Goal: Task Accomplishment & Management: Manage account settings

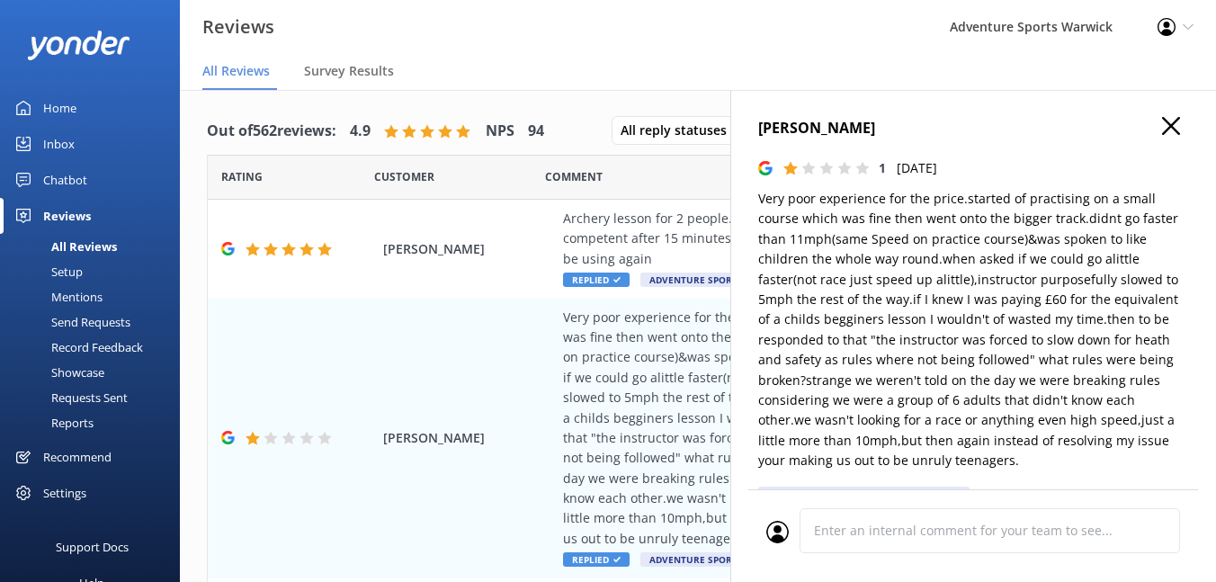
scroll to position [487, 0]
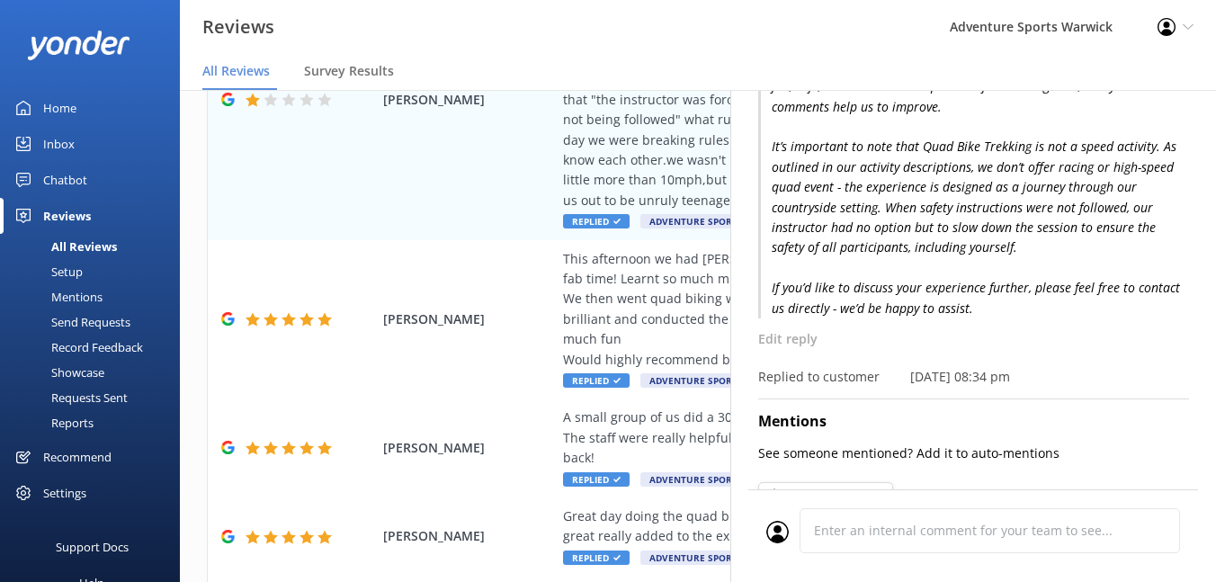
click at [44, 106] on div "Home" at bounding box center [59, 108] width 33 height 36
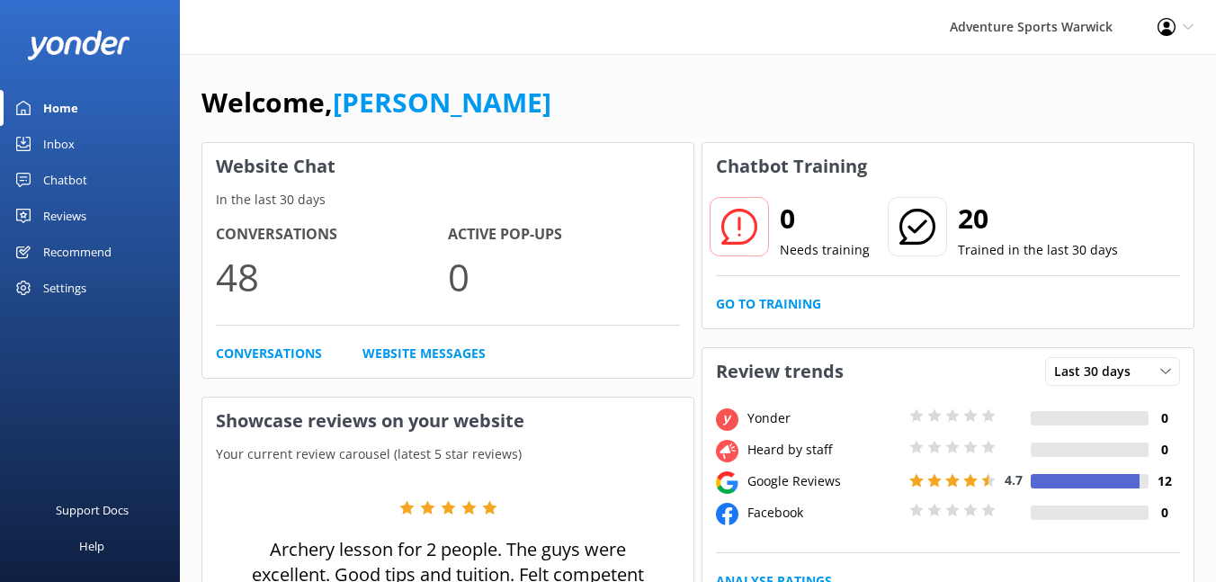
click at [61, 142] on div "Inbox" at bounding box center [58, 144] width 31 height 36
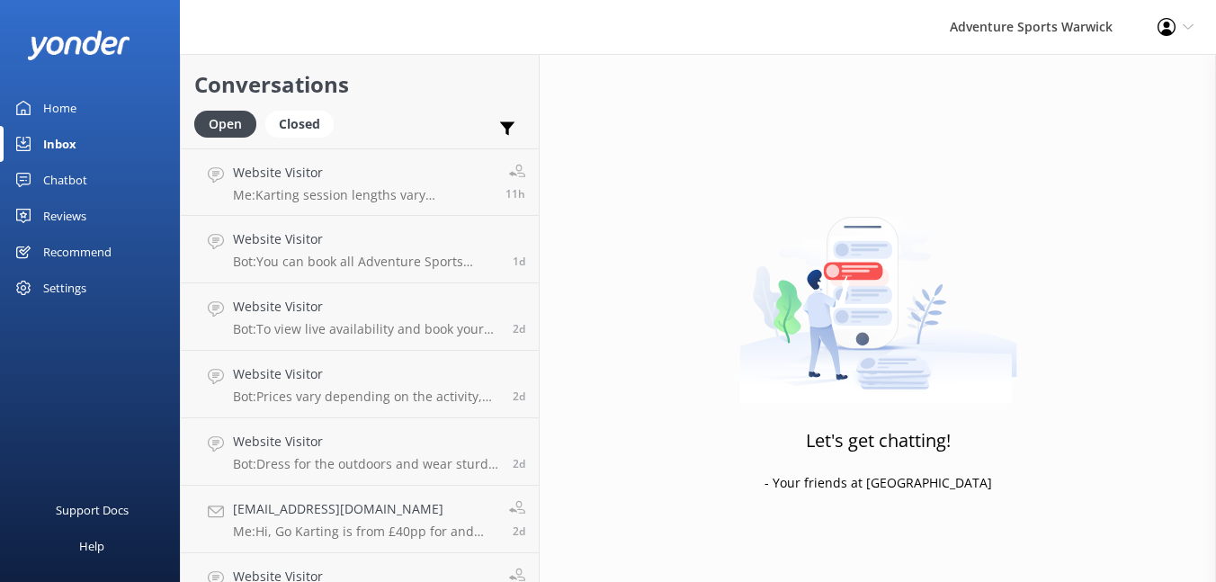
click at [80, 216] on div "Reviews" at bounding box center [64, 216] width 43 height 36
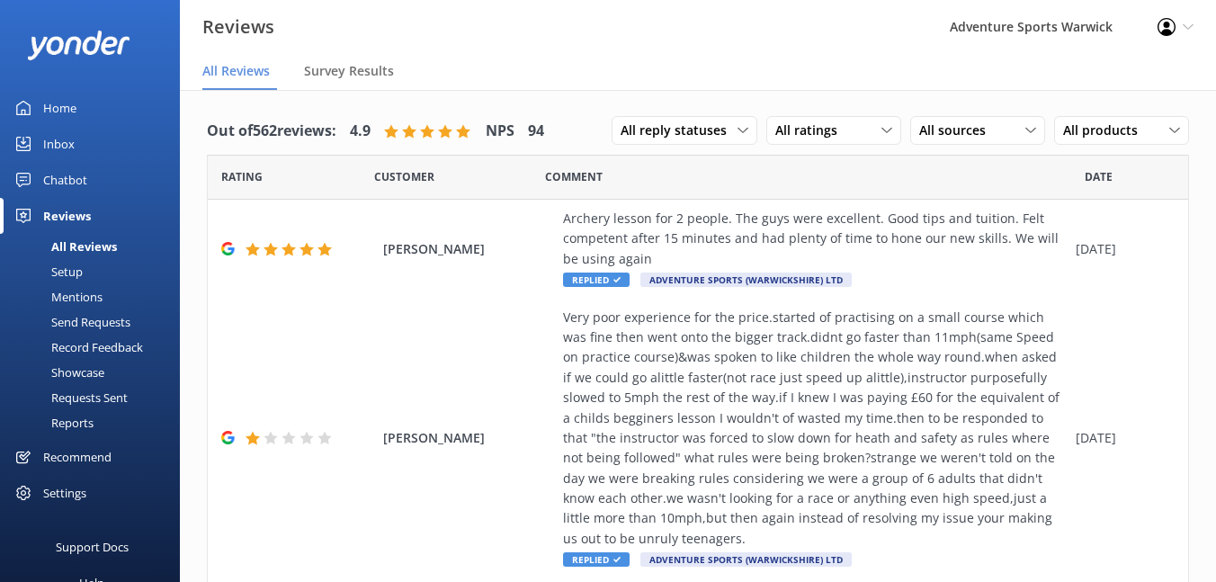
click at [77, 266] on div "Setup" at bounding box center [47, 271] width 72 height 25
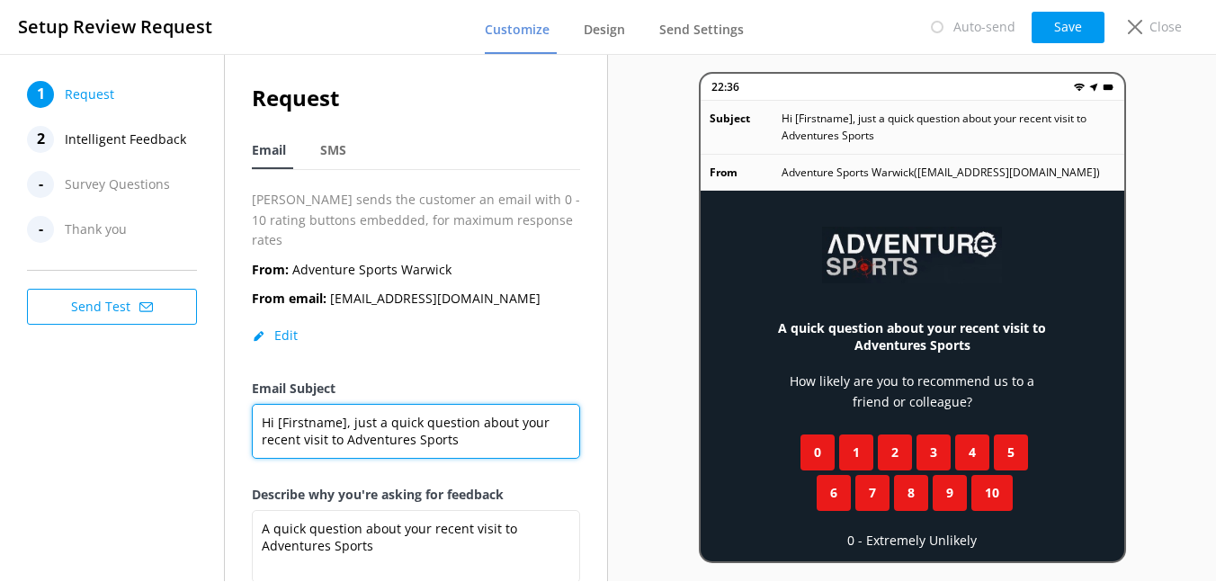
click at [470, 422] on textarea "Hi [Firstname], just a quick question about your recent visit to Adventures Spo…" at bounding box center [416, 431] width 328 height 55
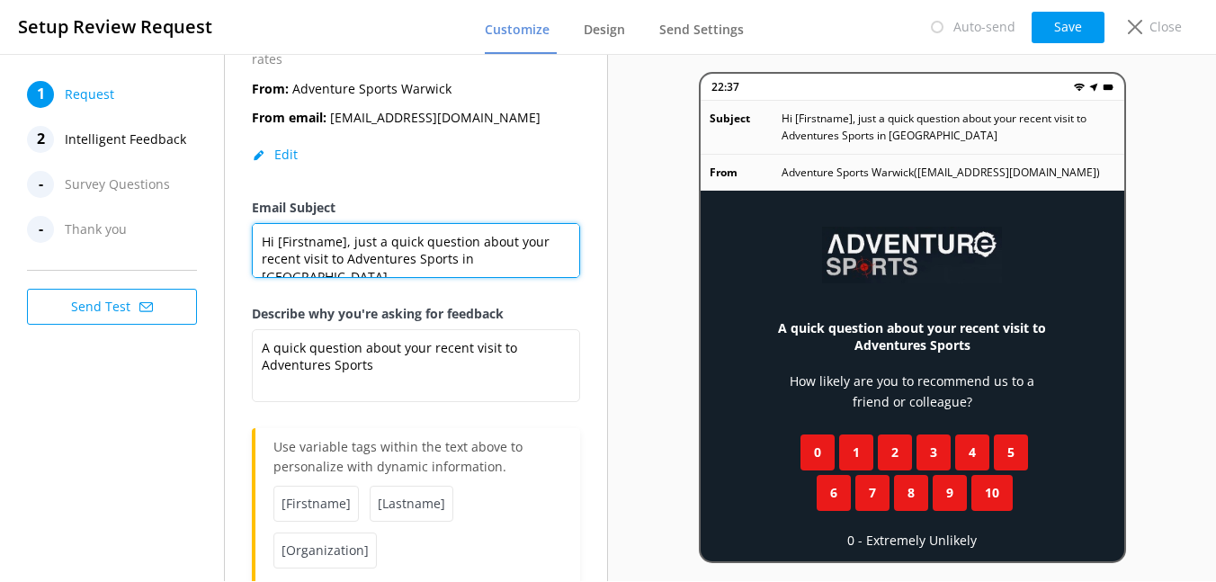
scroll to position [183, 0]
type textarea "Hi [Firstname], just a quick question about your recent visit to Adventures Spo…"
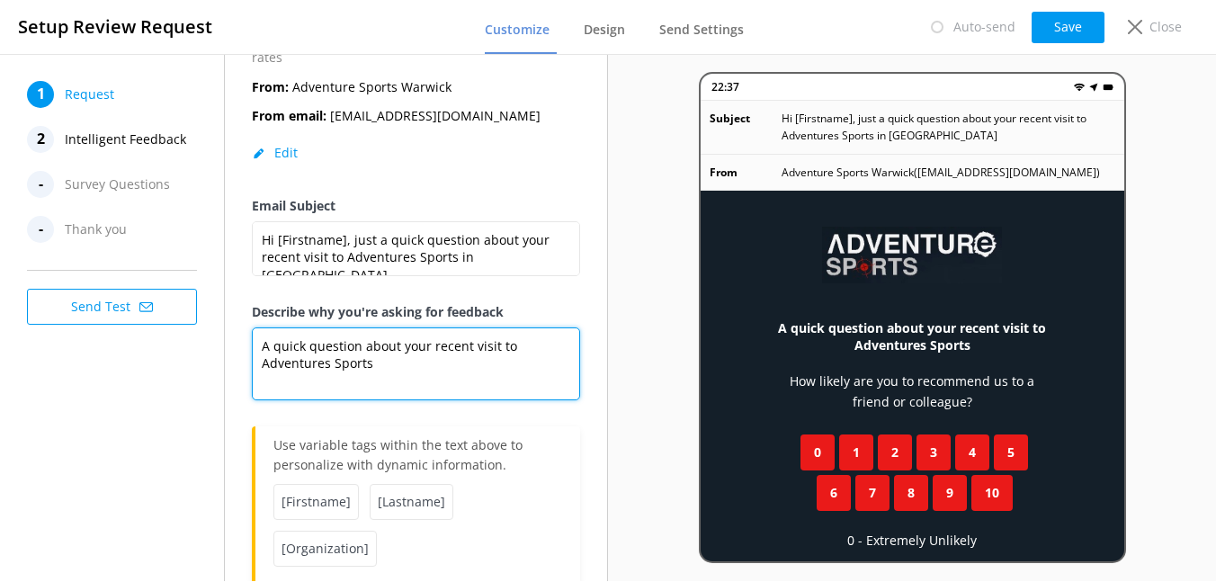
click at [399, 343] on textarea "A quick question about your recent visit to Adventures Sports" at bounding box center [416, 363] width 328 height 73
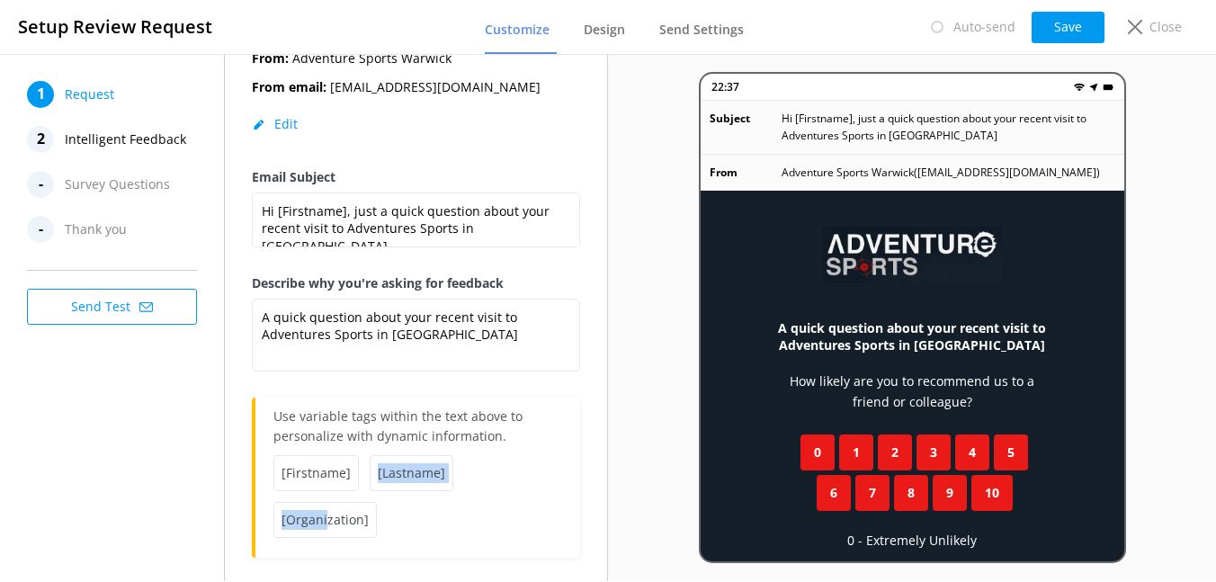
drag, startPoint x: 324, startPoint y: 498, endPoint x: 380, endPoint y: 438, distance: 81.5
click at [381, 455] on div "[Firstname] [Lastname] [Organization]" at bounding box center [418, 502] width 289 height 94
click at [341, 502] on span "[Organization]" at bounding box center [325, 520] width 103 height 36
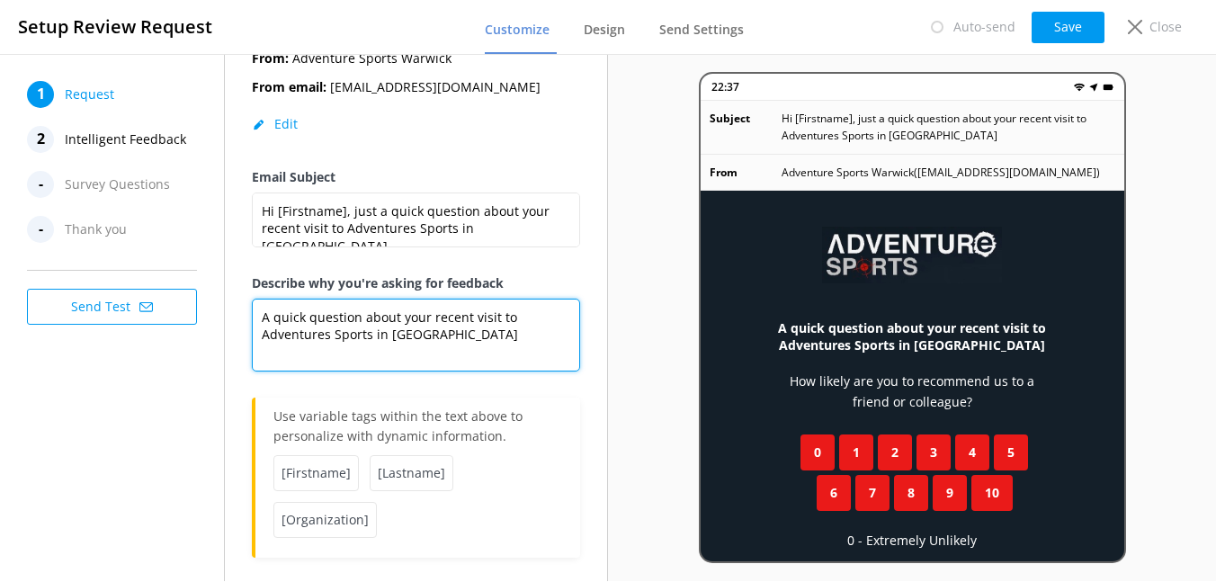
click at [457, 316] on textarea "A quick question about your recent visit to Adventures Sports in Warwick" at bounding box center [416, 335] width 328 height 73
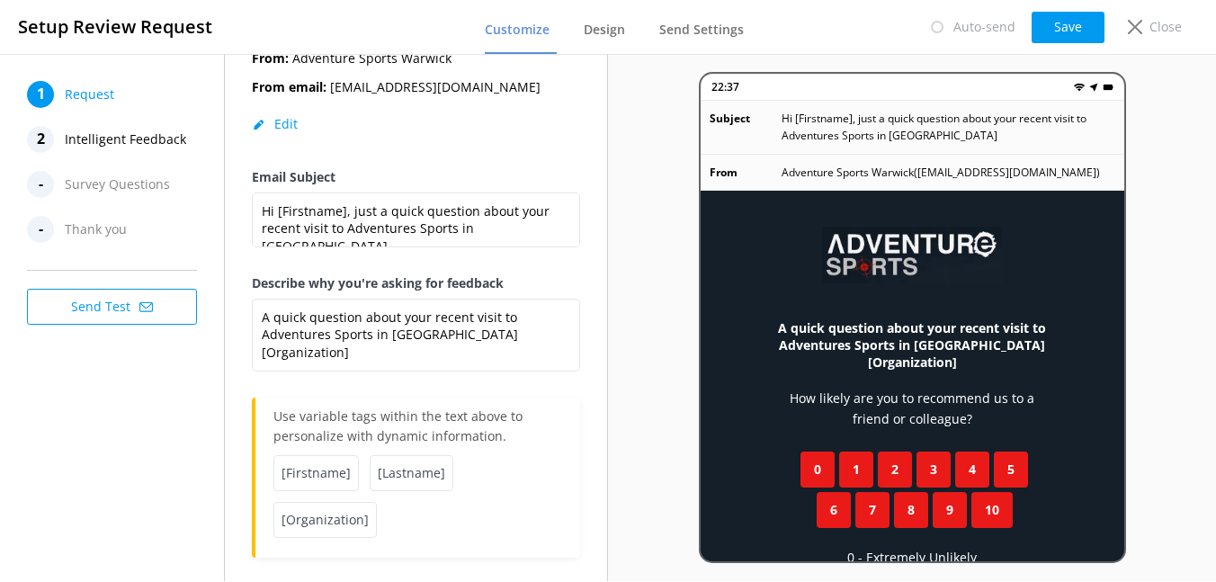
click at [430, 496] on div "[Firstname] [Lastname] [Organization]" at bounding box center [418, 502] width 289 height 94
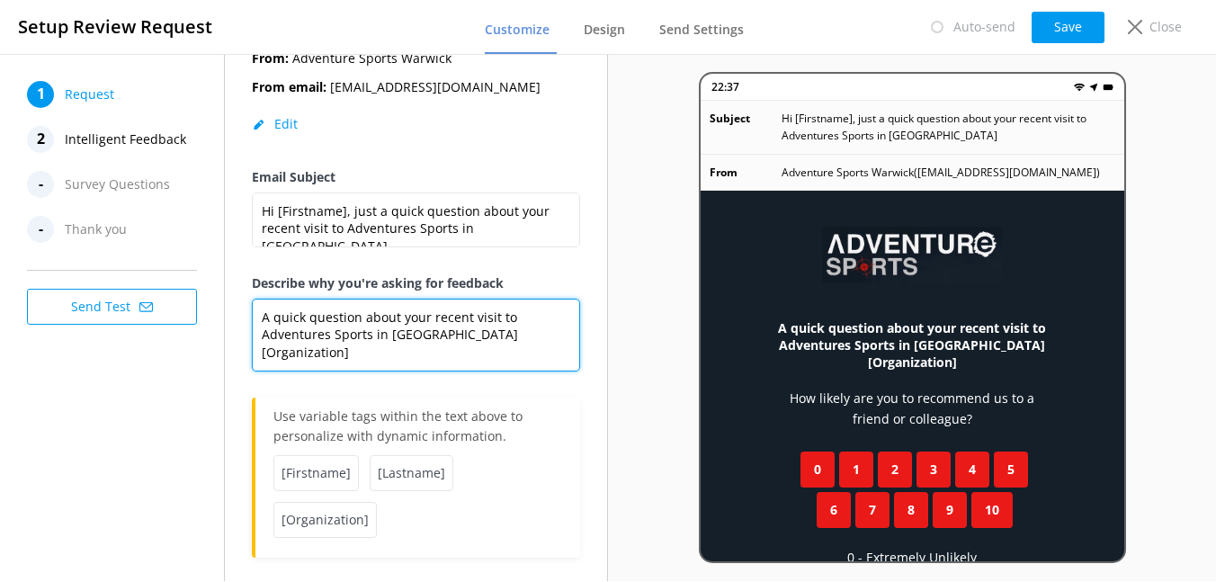
click at [536, 318] on textarea "A quick question about your recent visit to Adventures Sports in Warwick [Organ…" at bounding box center [416, 335] width 328 height 73
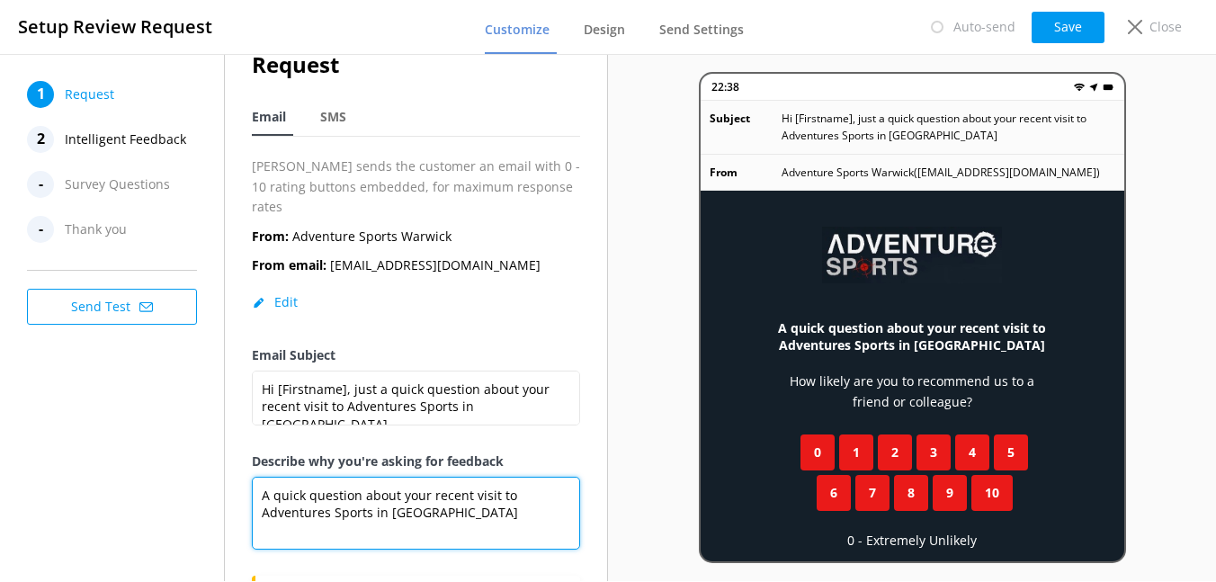
scroll to position [0, 0]
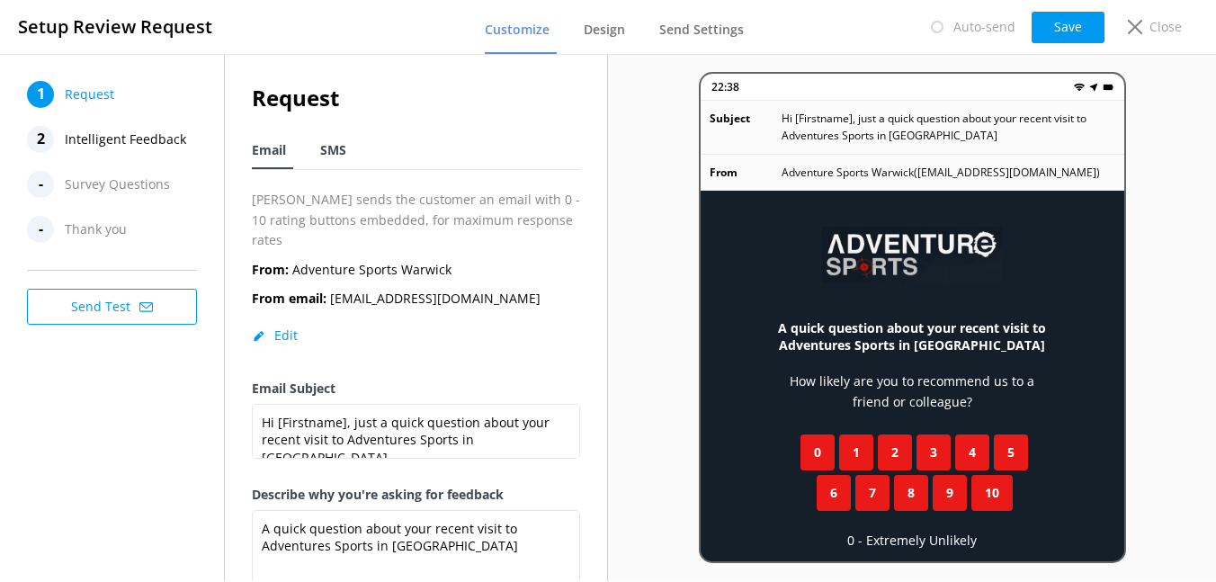
click at [336, 150] on span "SMS" at bounding box center [333, 150] width 26 height 18
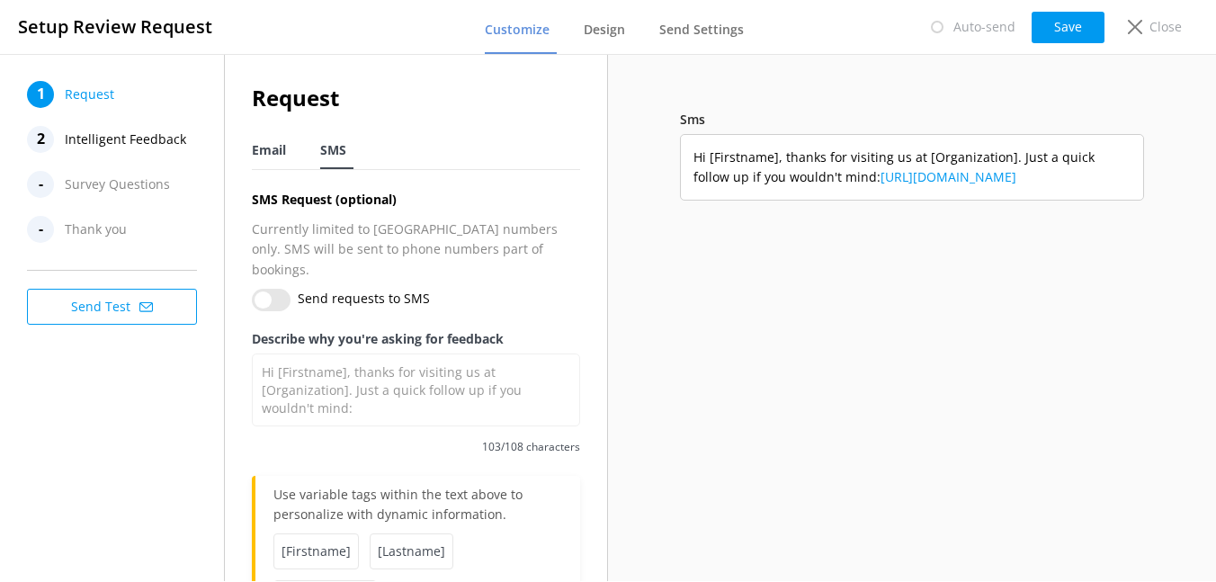
click at [279, 151] on span "Email" at bounding box center [269, 150] width 34 height 18
type textarea "A quick question about your recent visit to Adventures Sports in Warwick"
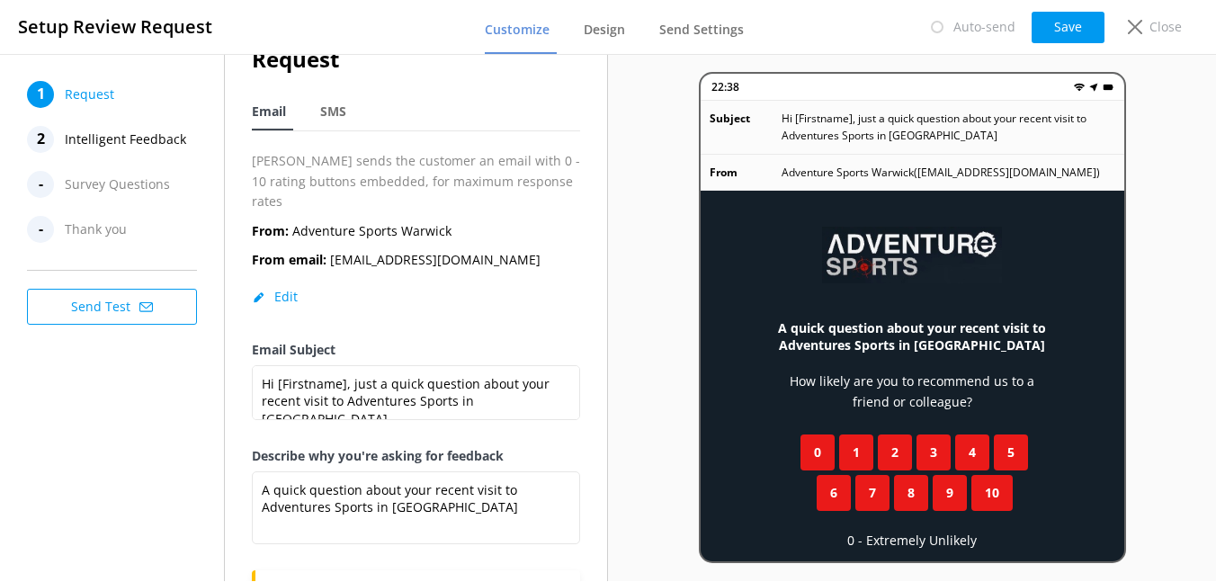
scroll to position [27, 0]
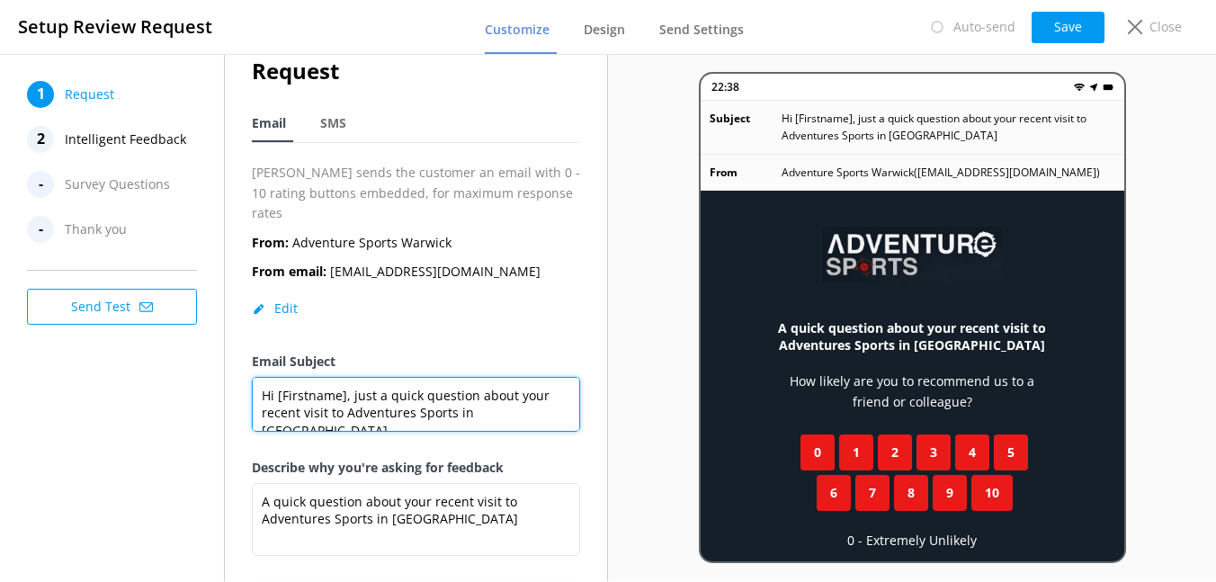
click at [411, 392] on textarea "Hi [Firstname], just a quick question about your recent visit to Adventures Spo…" at bounding box center [416, 404] width 328 height 55
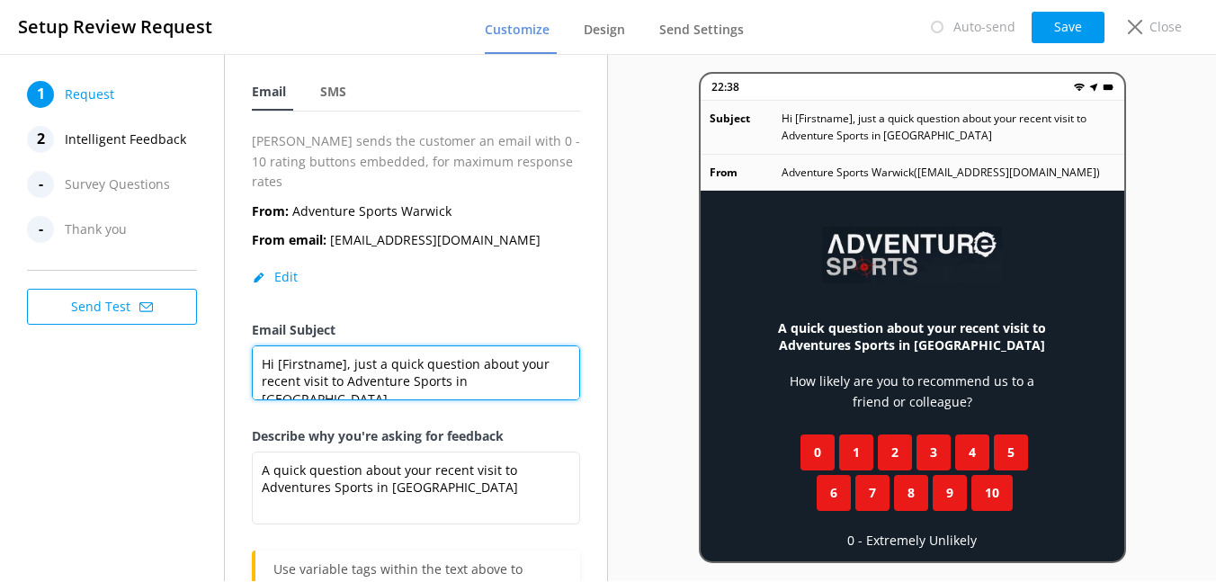
scroll to position [85, 0]
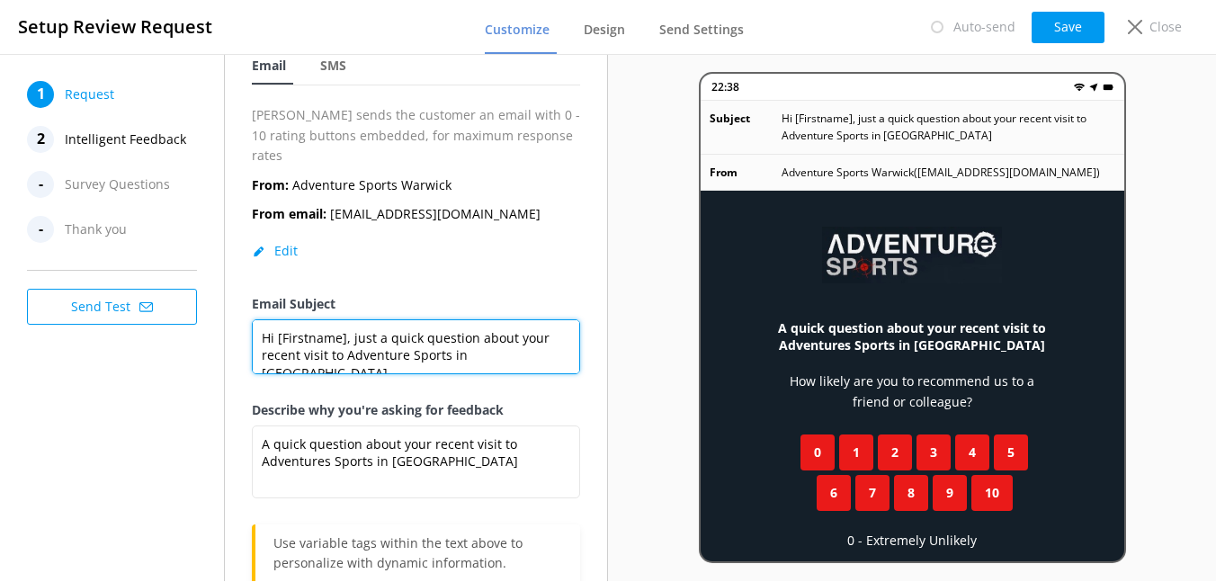
type textarea "Hi [Firstname], just a quick question about your recent visit to Adventure Spor…"
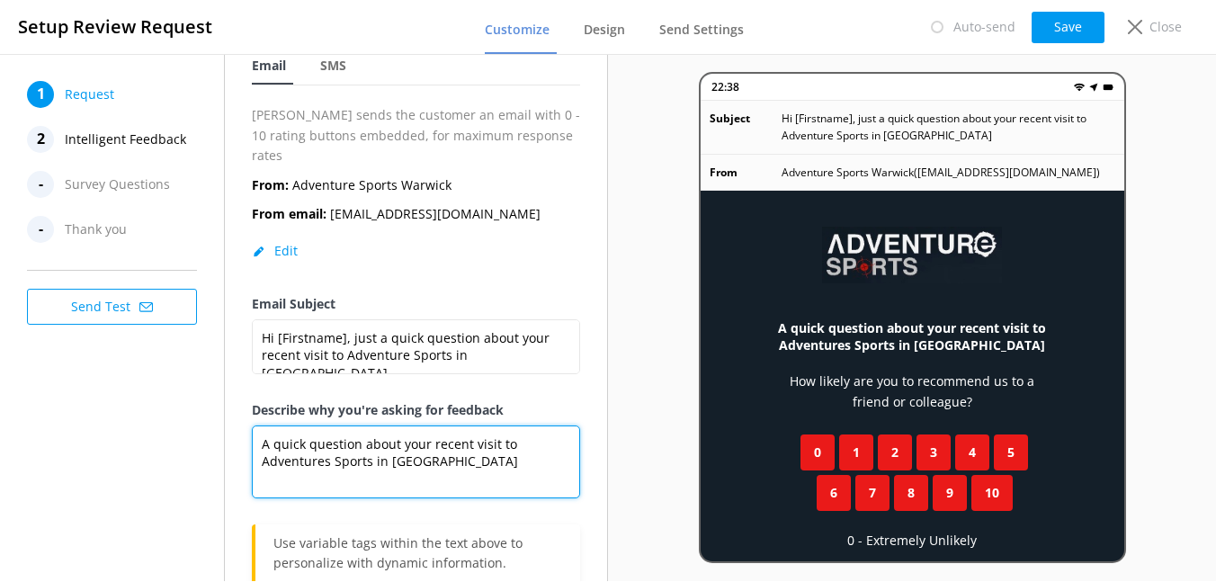
click at [327, 441] on textarea "A quick question about your recent visit to Adventures Sports in Warwick" at bounding box center [416, 462] width 328 height 73
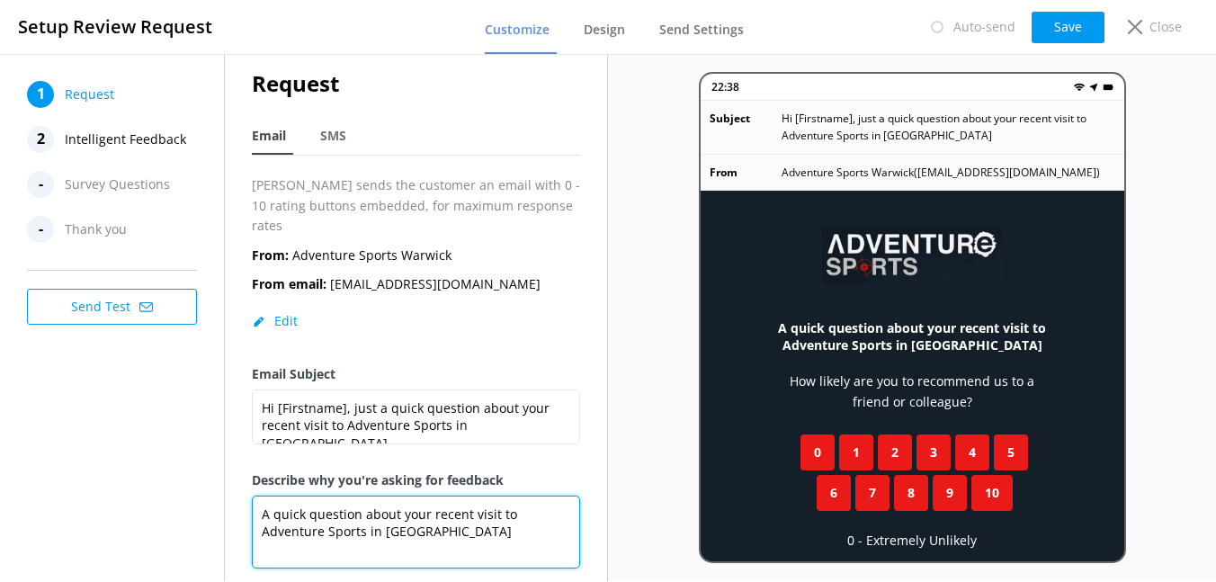
scroll to position [0, 0]
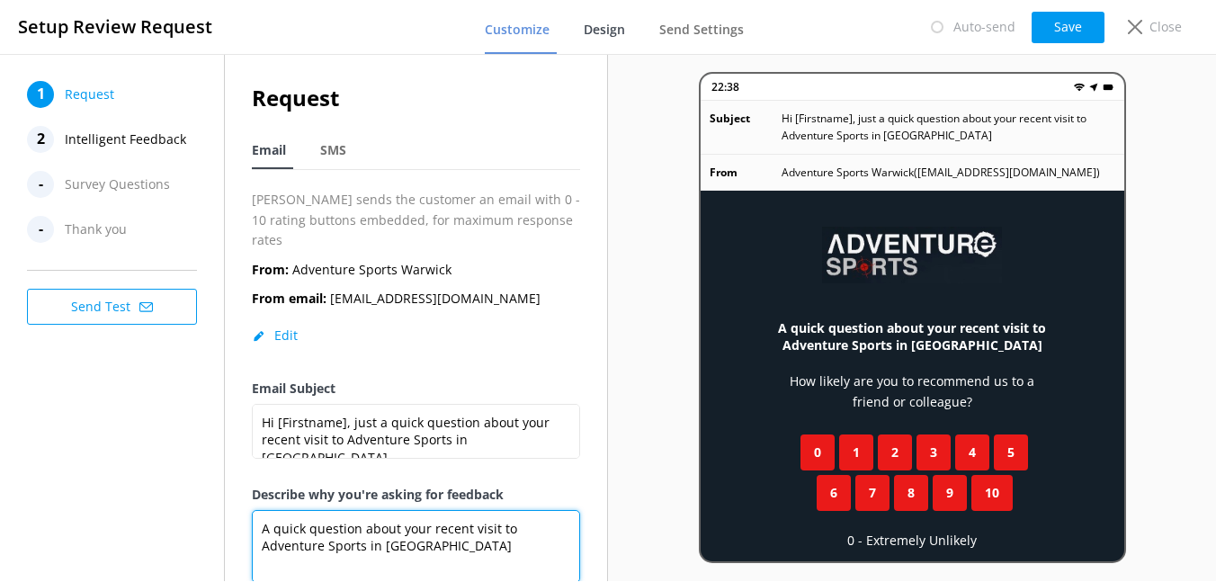
type textarea "A quick question about your recent visit to Adventure Sports in Warwick"
click at [599, 31] on span "Design" at bounding box center [604, 30] width 41 height 18
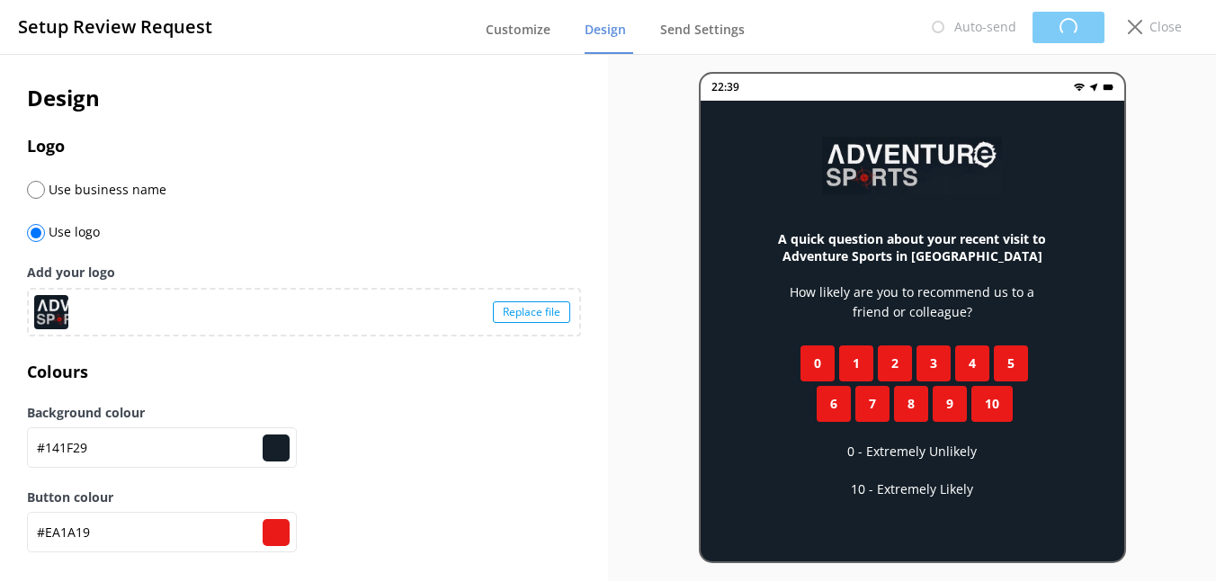
type input "#141f29"
type input "#ea1a19"
click at [712, 36] on span "Send Settings" at bounding box center [701, 30] width 85 height 18
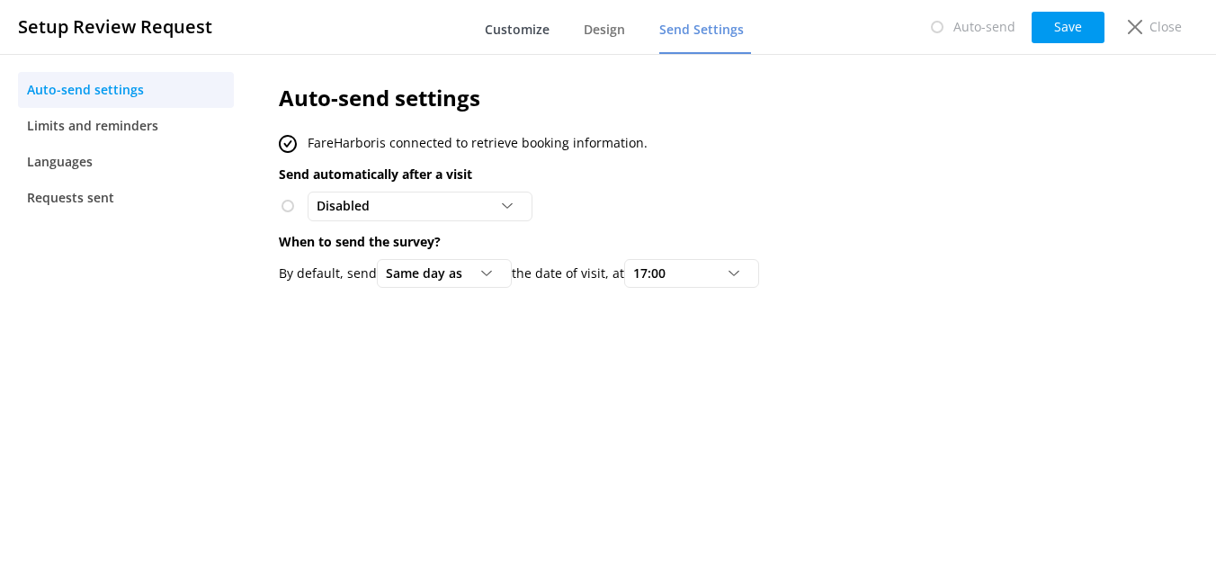
click at [533, 29] on span "Customize" at bounding box center [517, 30] width 65 height 18
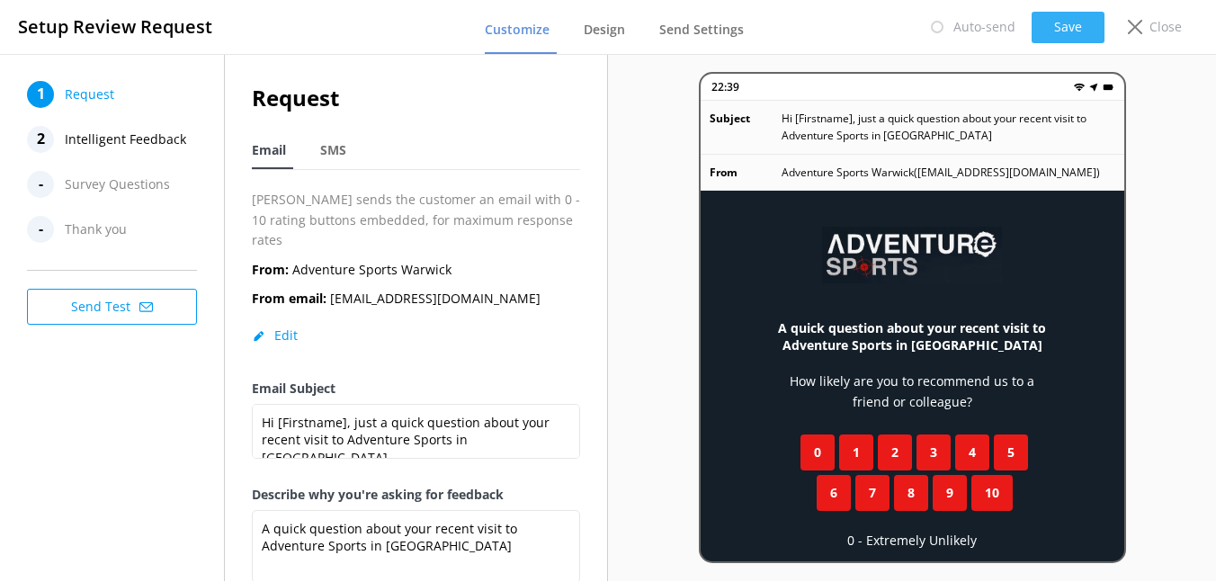
click at [1063, 36] on button "Save" at bounding box center [1068, 27] width 73 height 31
click at [94, 140] on span "Intelligent Feedback" at bounding box center [125, 139] width 121 height 27
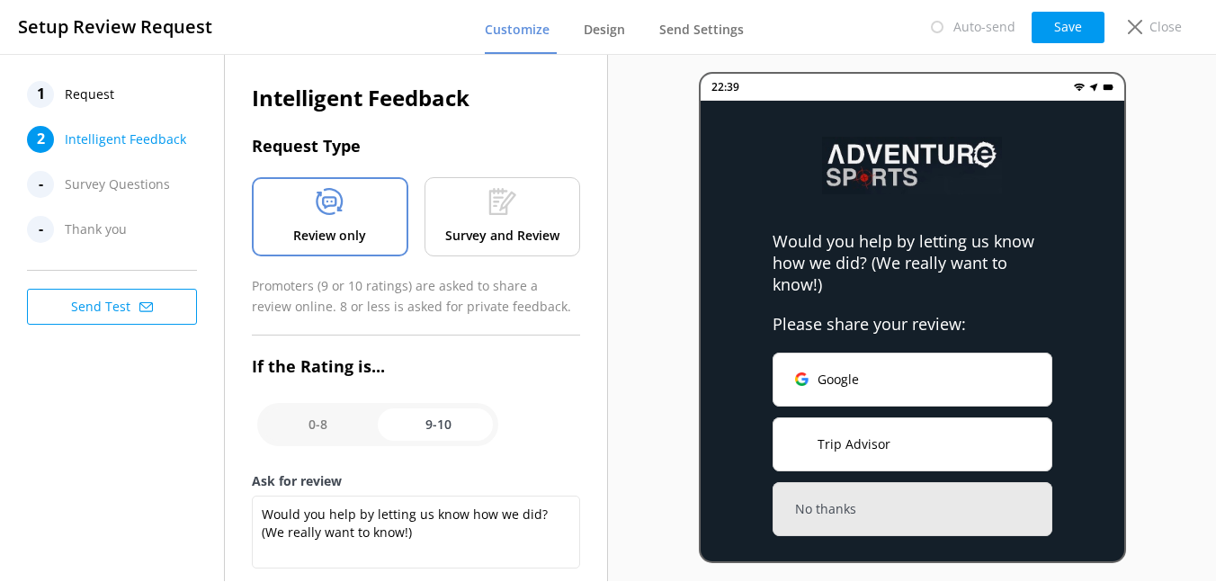
click at [523, 230] on p "Survey and Review" at bounding box center [502, 236] width 114 height 20
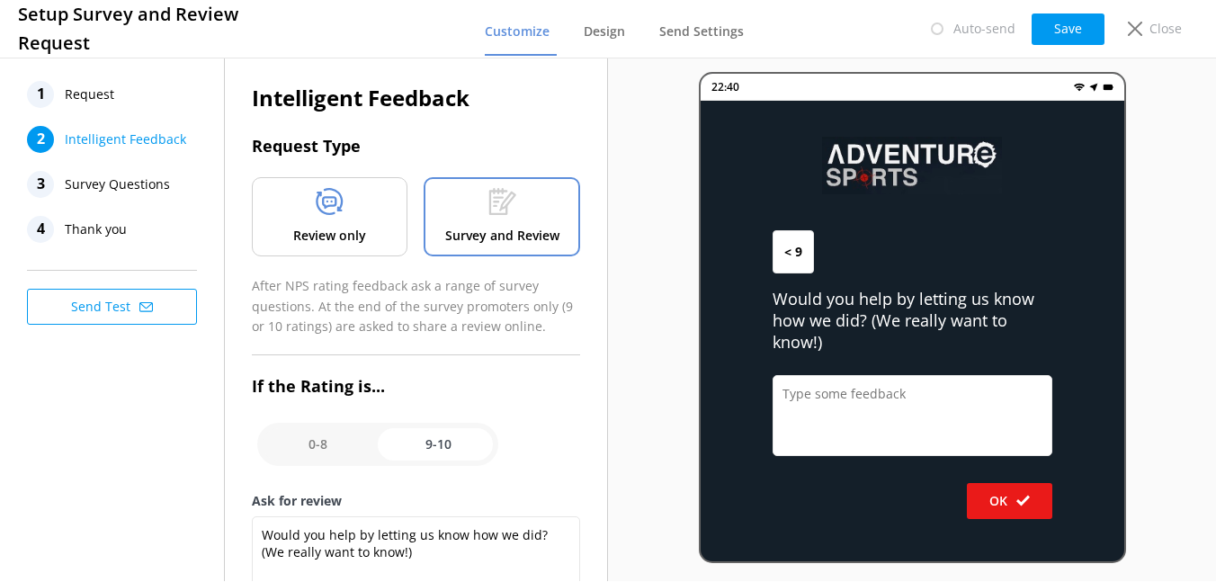
click at [330, 228] on p "Review only" at bounding box center [329, 236] width 73 height 20
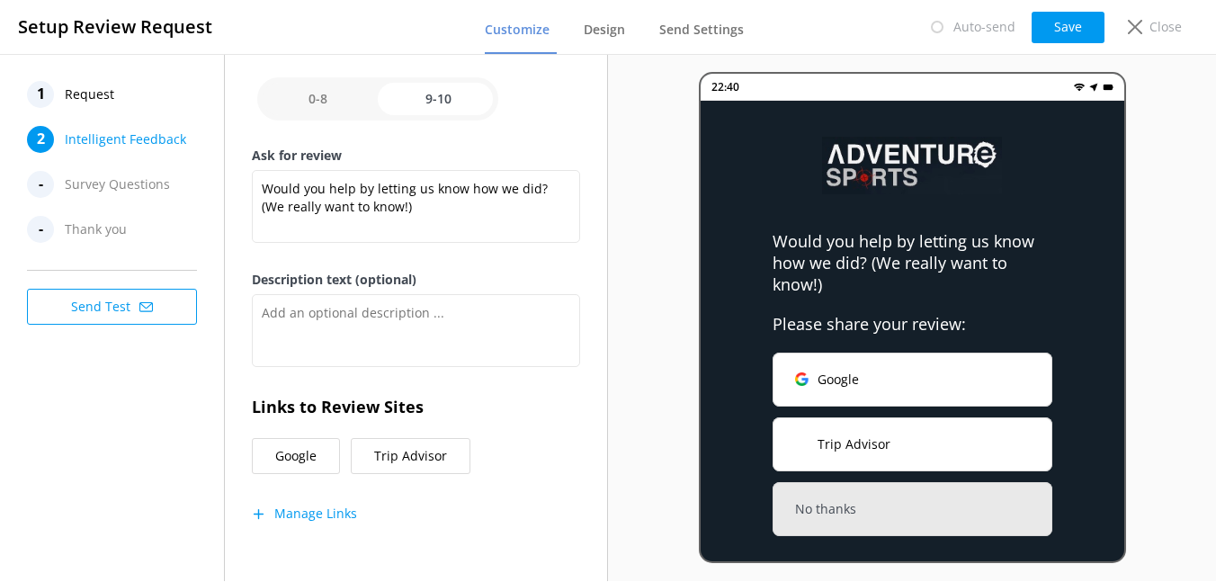
scroll to position [327, 0]
click at [302, 509] on button "Manage Links" at bounding box center [304, 512] width 105 height 18
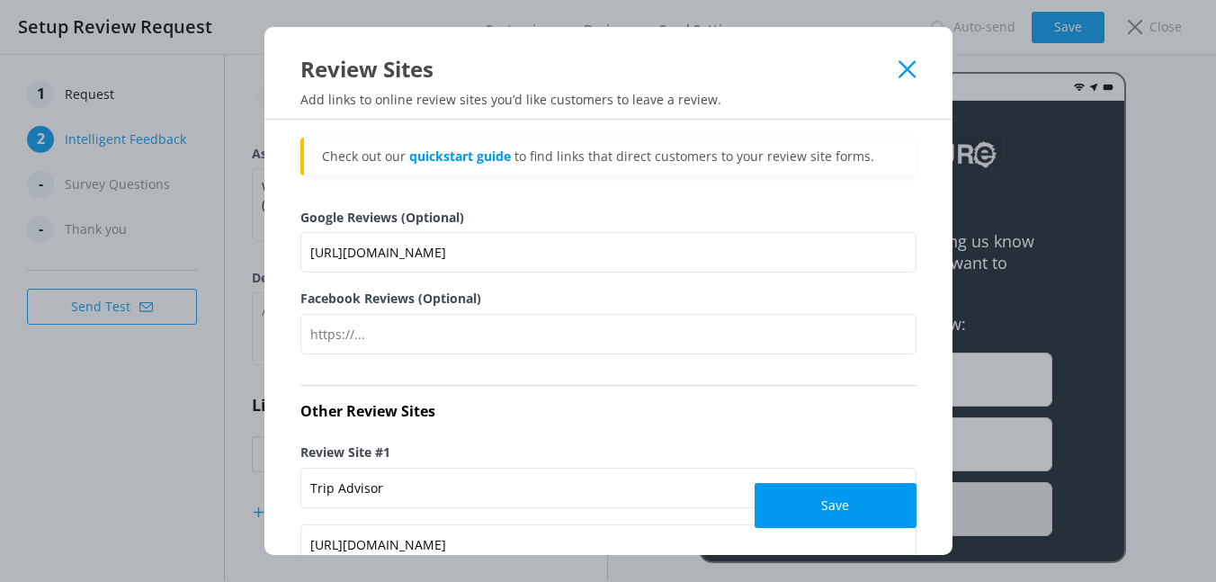
scroll to position [0, 0]
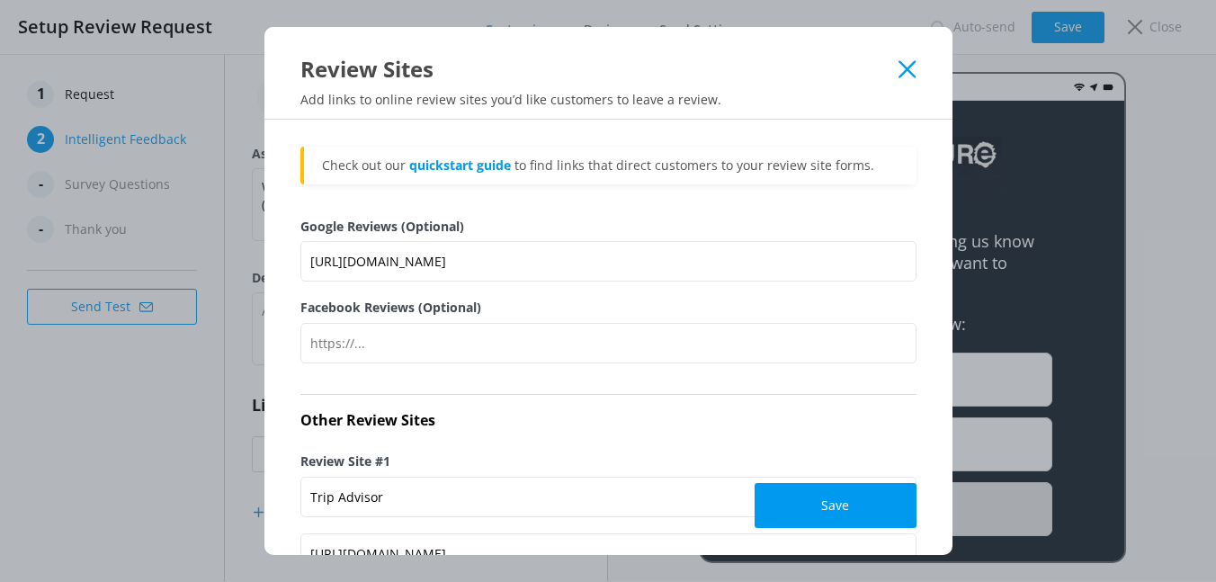
click at [904, 71] on use at bounding box center [907, 68] width 17 height 17
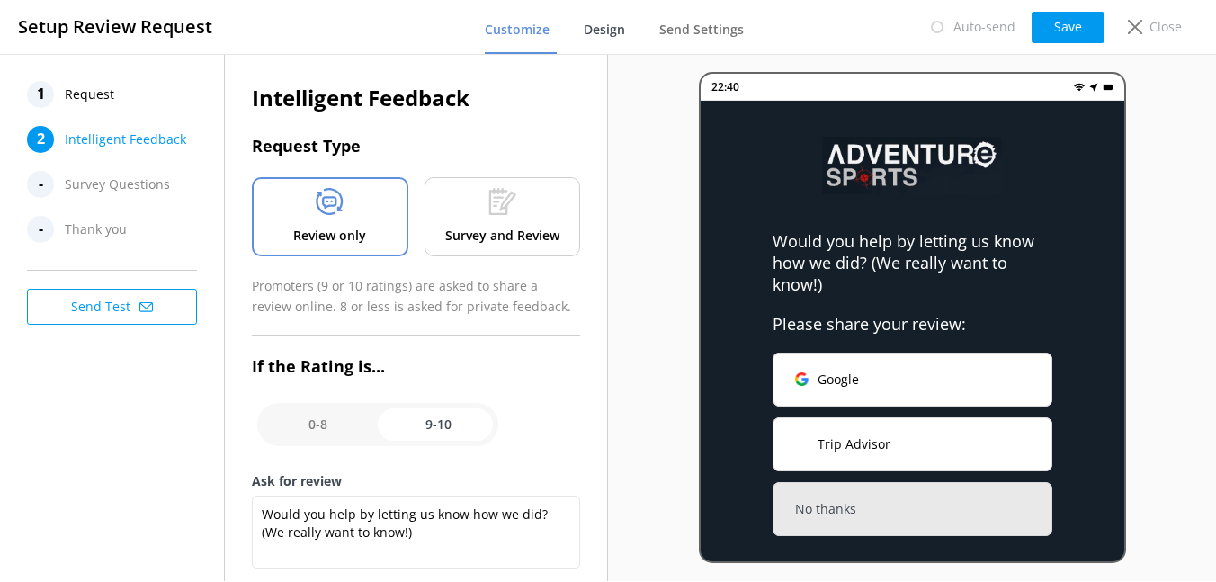
click at [619, 33] on span "Design" at bounding box center [604, 30] width 41 height 18
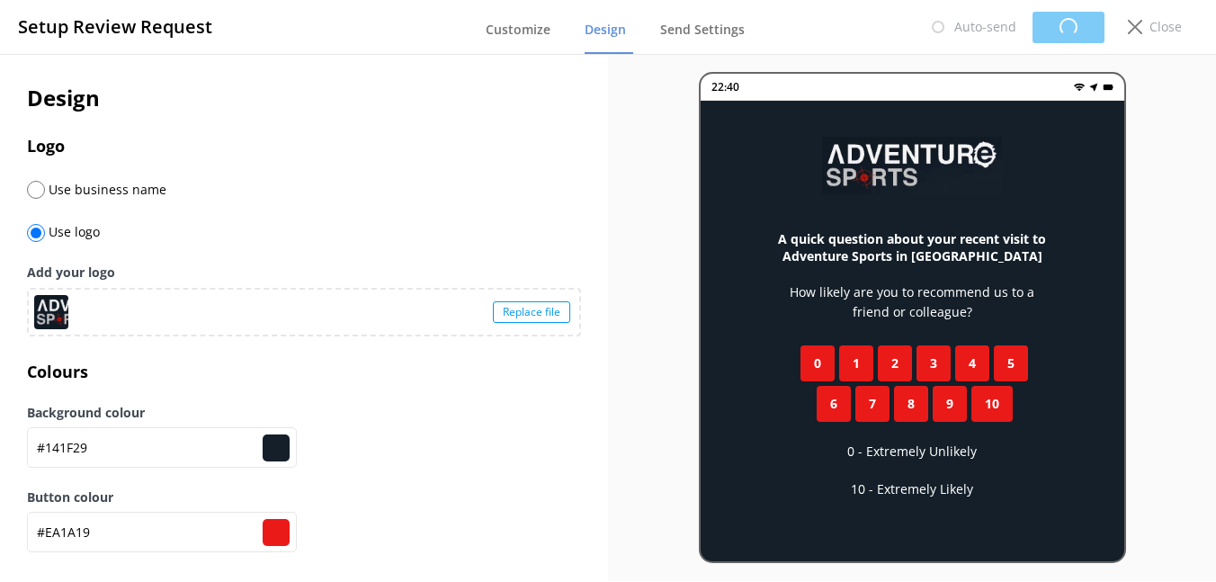
type input "#141f29"
type input "#ea1a19"
click at [693, 37] on span "Send Settings" at bounding box center [701, 30] width 85 height 18
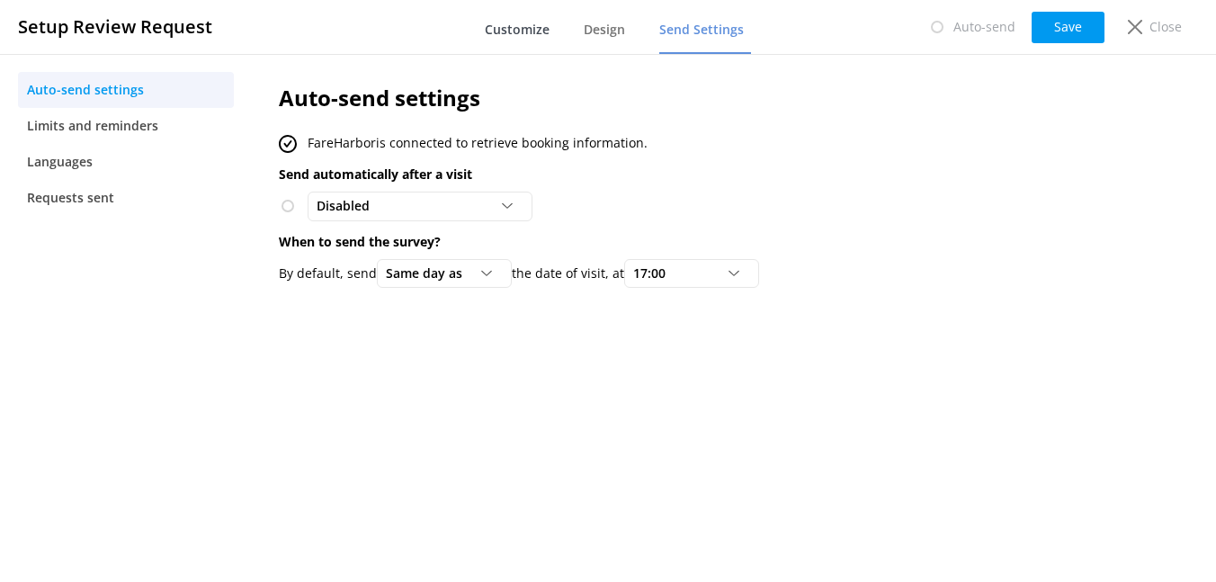
click at [530, 37] on span "Customize" at bounding box center [517, 30] width 65 height 18
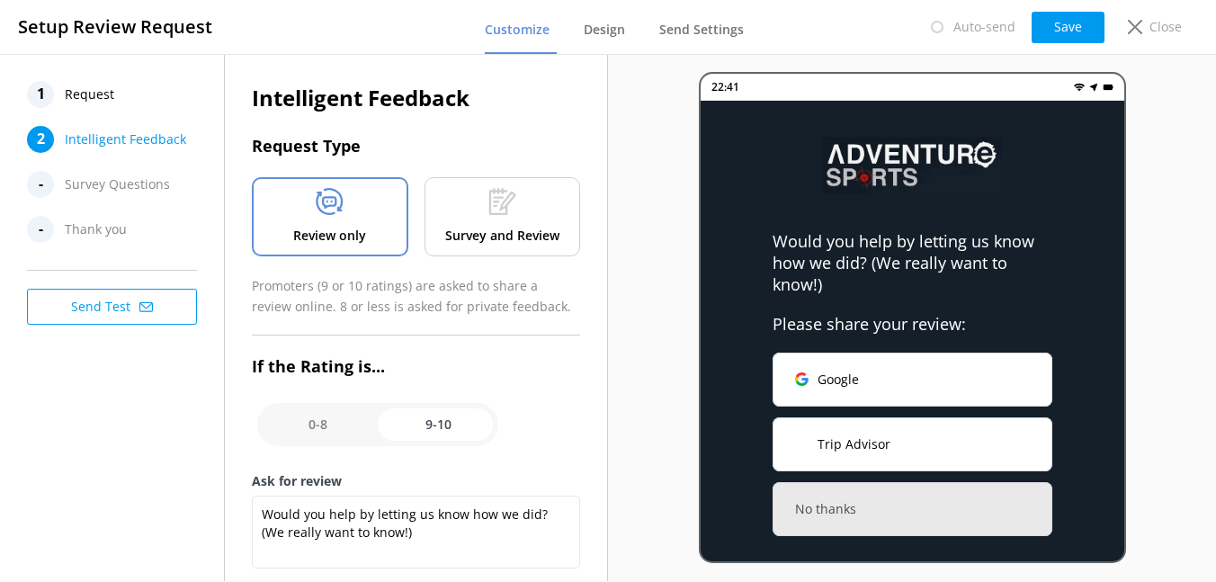
click at [126, 183] on span "Survey Questions" at bounding box center [117, 184] width 105 height 27
click at [330, 218] on div at bounding box center [330, 205] width 28 height 34
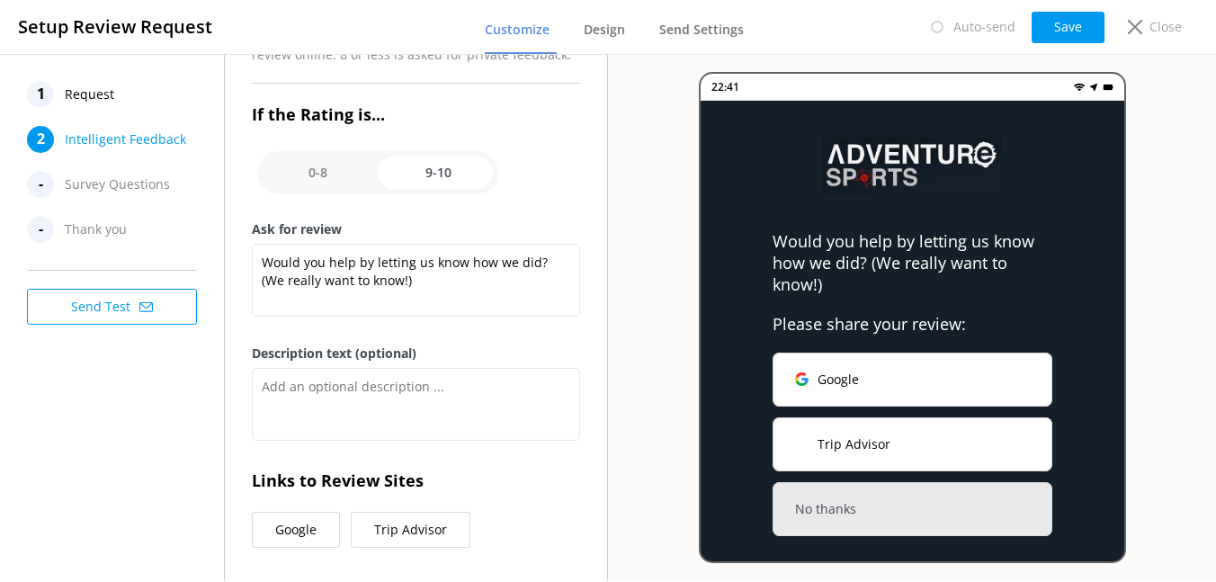
scroll to position [327, 0]
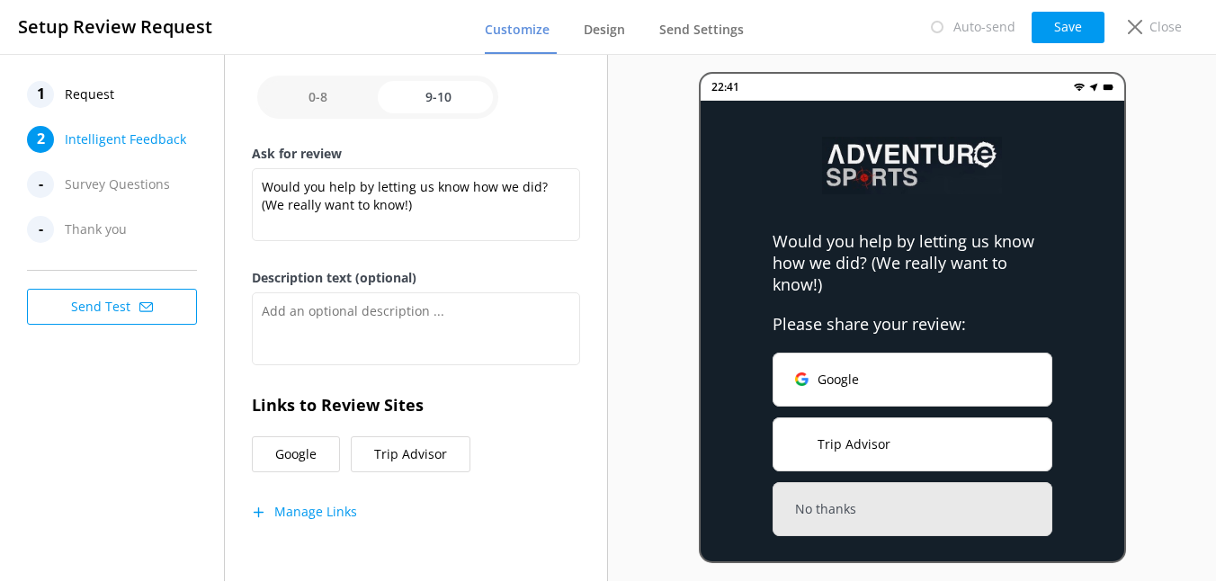
click at [296, 457] on button "Google" at bounding box center [296, 454] width 88 height 36
click at [1082, 32] on button "Save" at bounding box center [1068, 27] width 73 height 31
click at [111, 188] on span "Survey Questions" at bounding box center [117, 184] width 105 height 27
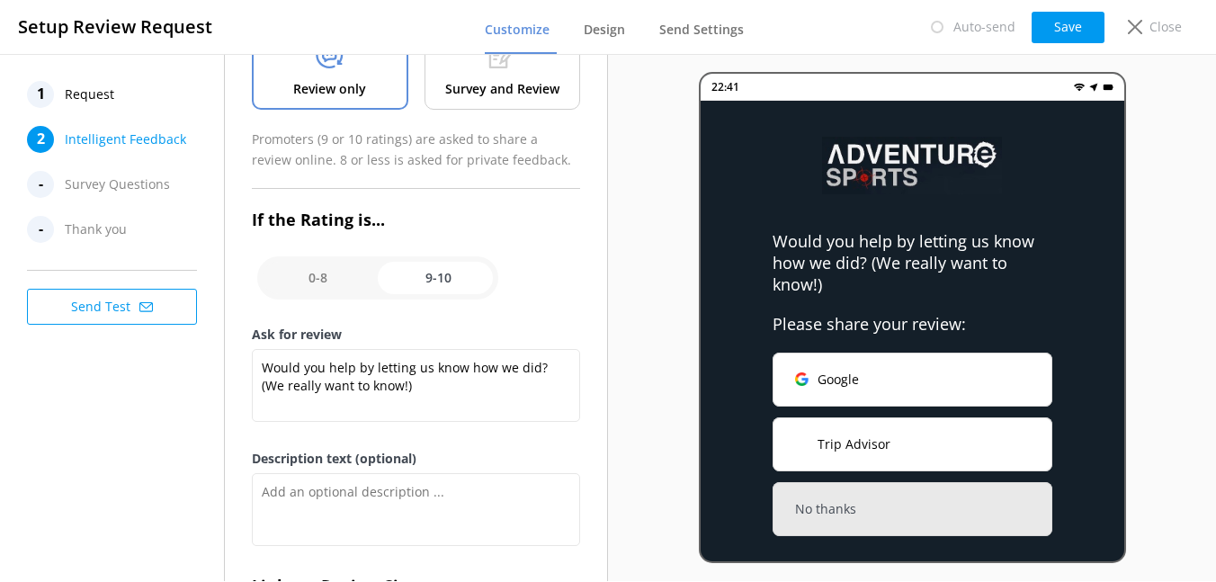
scroll to position [0, 0]
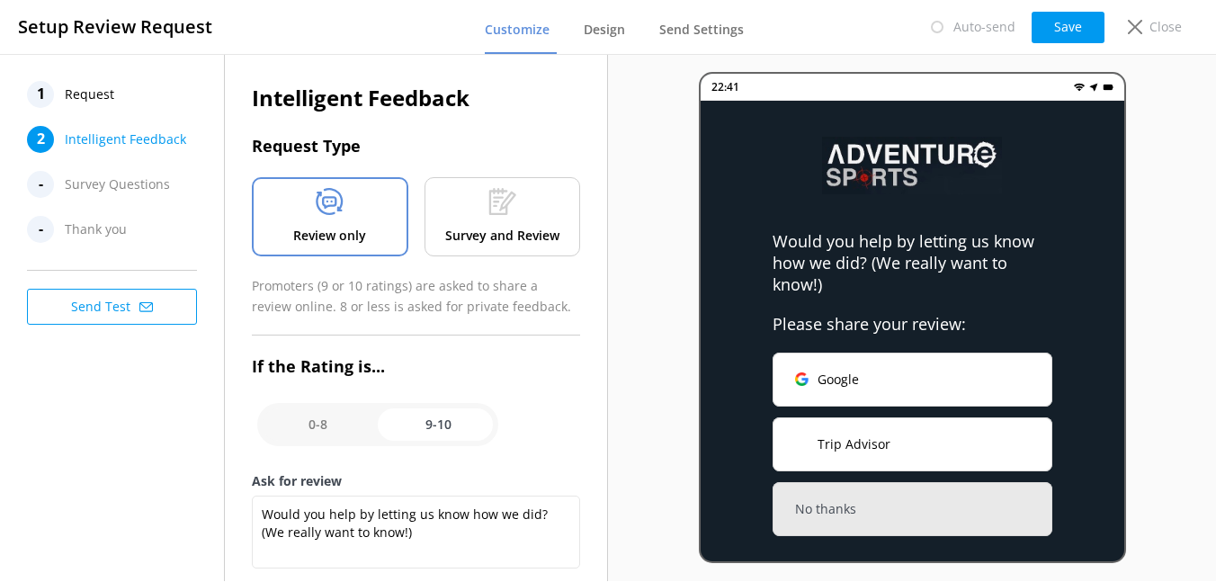
click at [112, 305] on button "Send Test" at bounding box center [112, 307] width 170 height 36
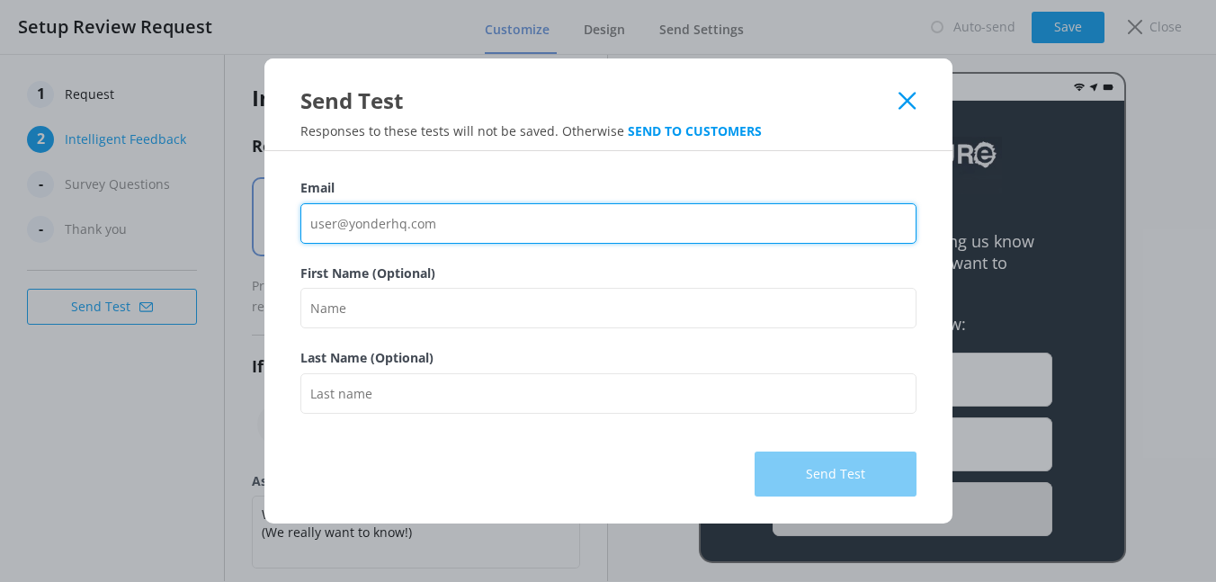
drag, startPoint x: 459, startPoint y: 221, endPoint x: 234, endPoint y: 221, distance: 224.9
click at [234, 221] on div "Send Test Responses to these tests will not be saved. Otherwise SEND TO CUSTOME…" at bounding box center [608, 291] width 1216 height 582
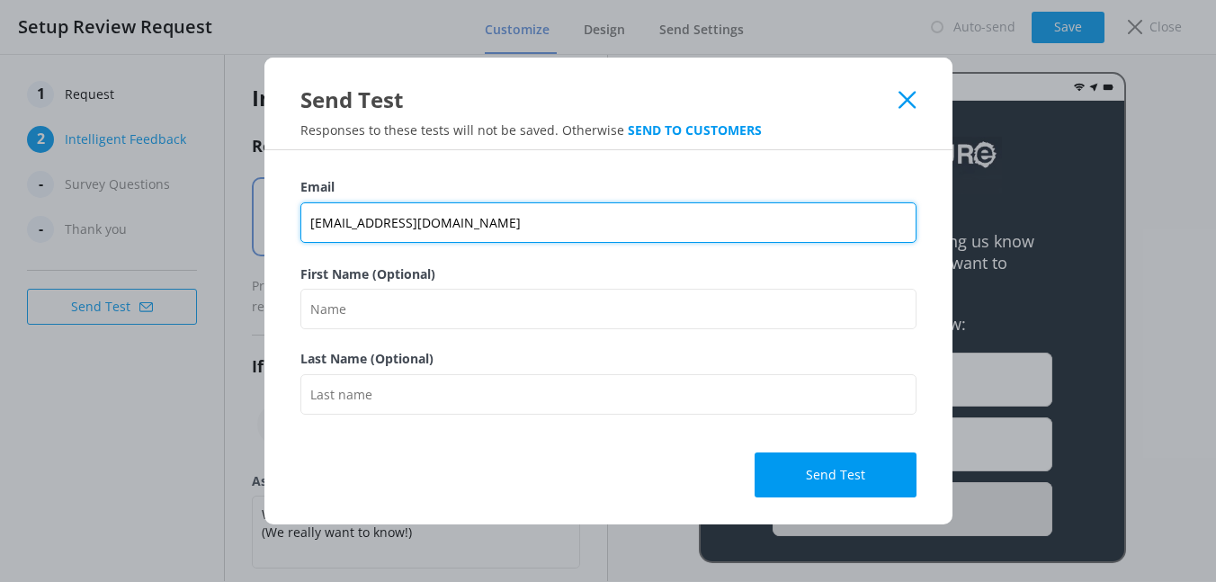
type input "matt@adventuresport.co.uk"
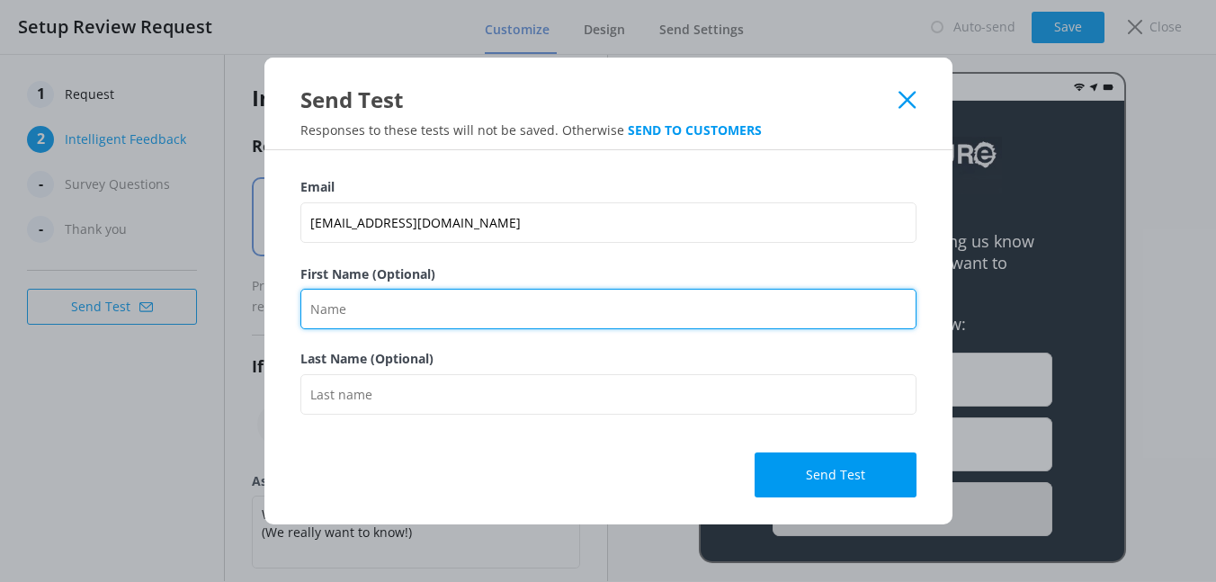
click at [359, 318] on input "First Name (Optional)" at bounding box center [608, 309] width 616 height 40
type input "[PERSON_NAME]"
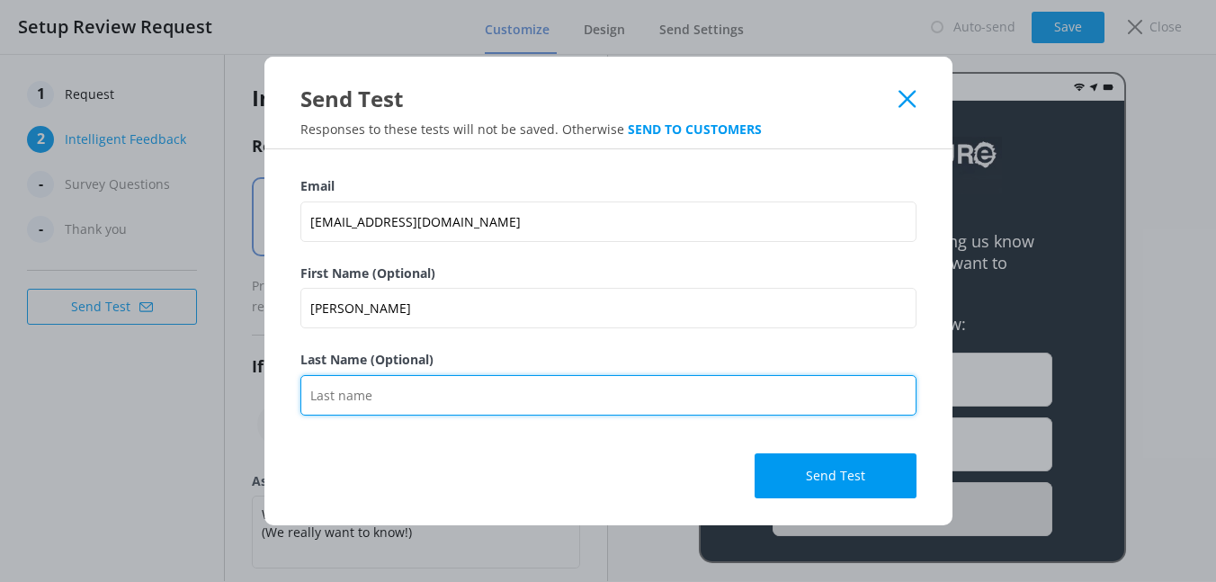
click at [386, 399] on input "Last Name (Optional)" at bounding box center [608, 395] width 616 height 40
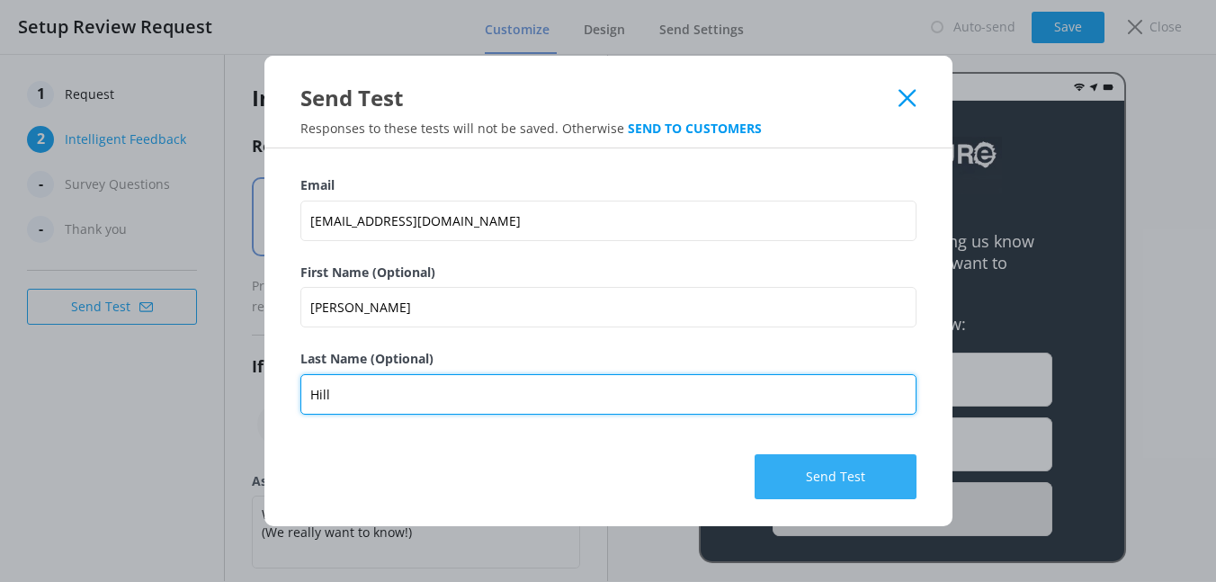
type input "Hill"
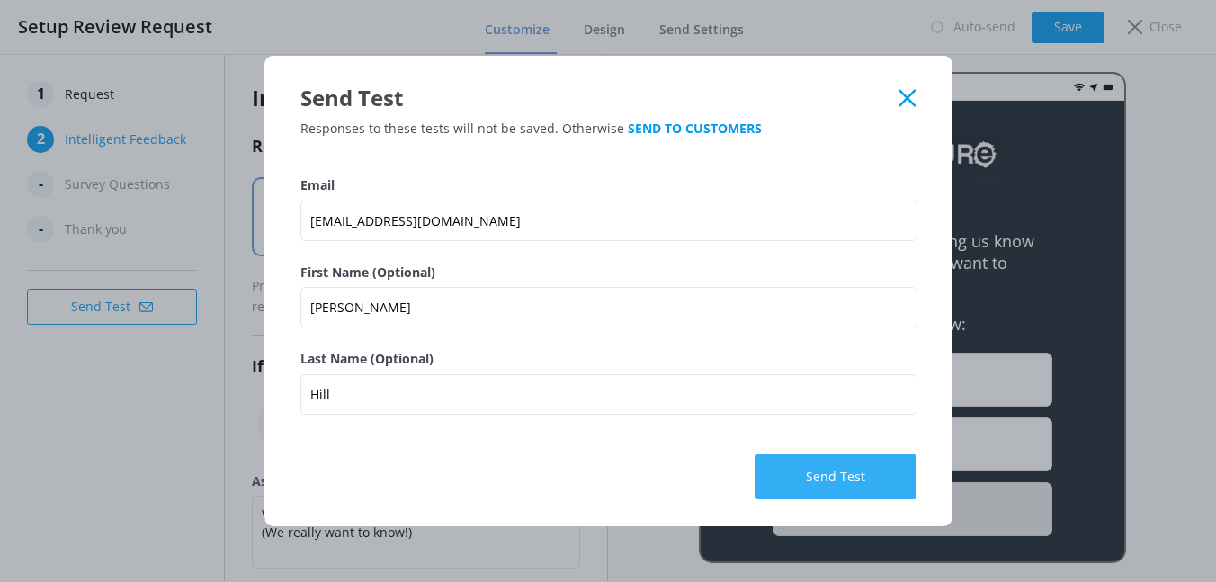
click at [855, 480] on button "Send Test" at bounding box center [836, 476] width 162 height 45
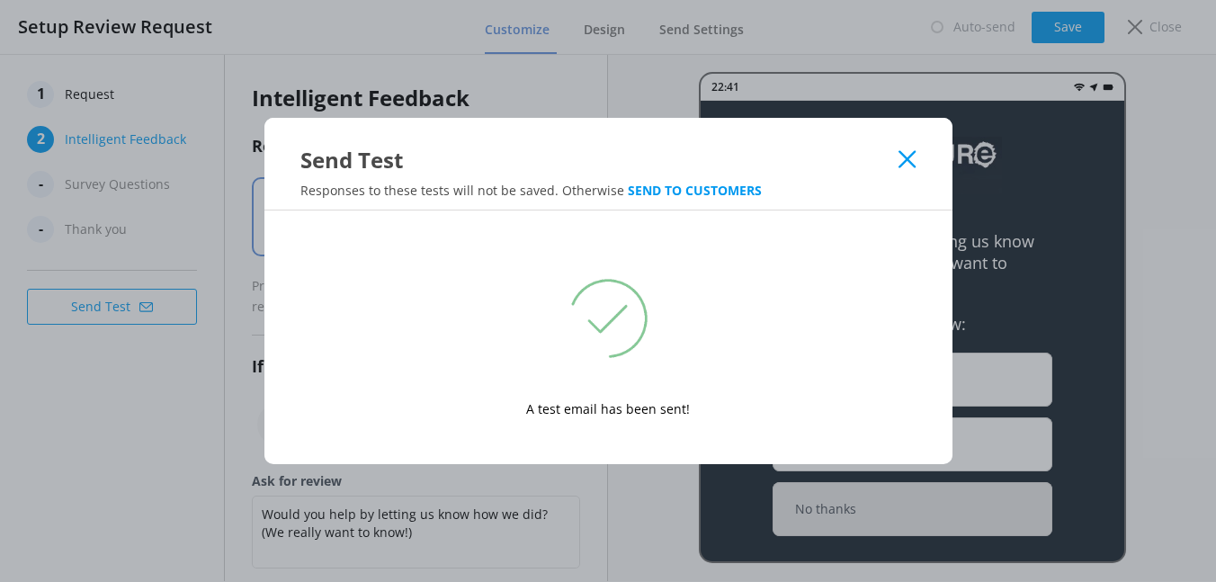
click at [909, 157] on use at bounding box center [907, 159] width 17 height 17
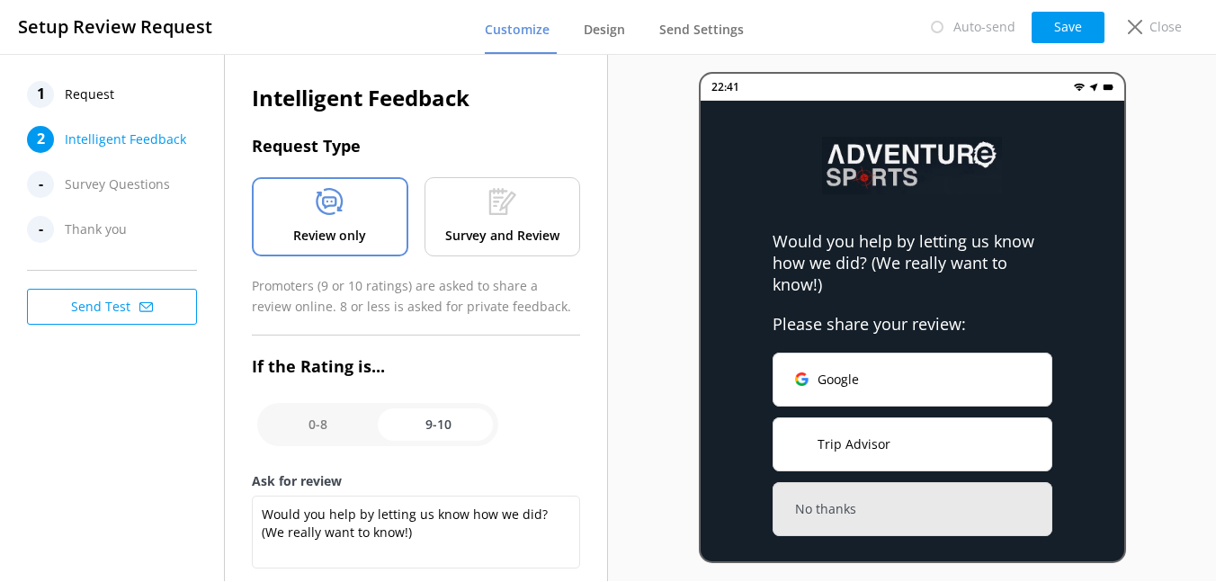
click at [132, 137] on span "Intelligent Feedback" at bounding box center [125, 139] width 121 height 27
click at [114, 182] on span "Survey Questions" at bounding box center [117, 184] width 105 height 27
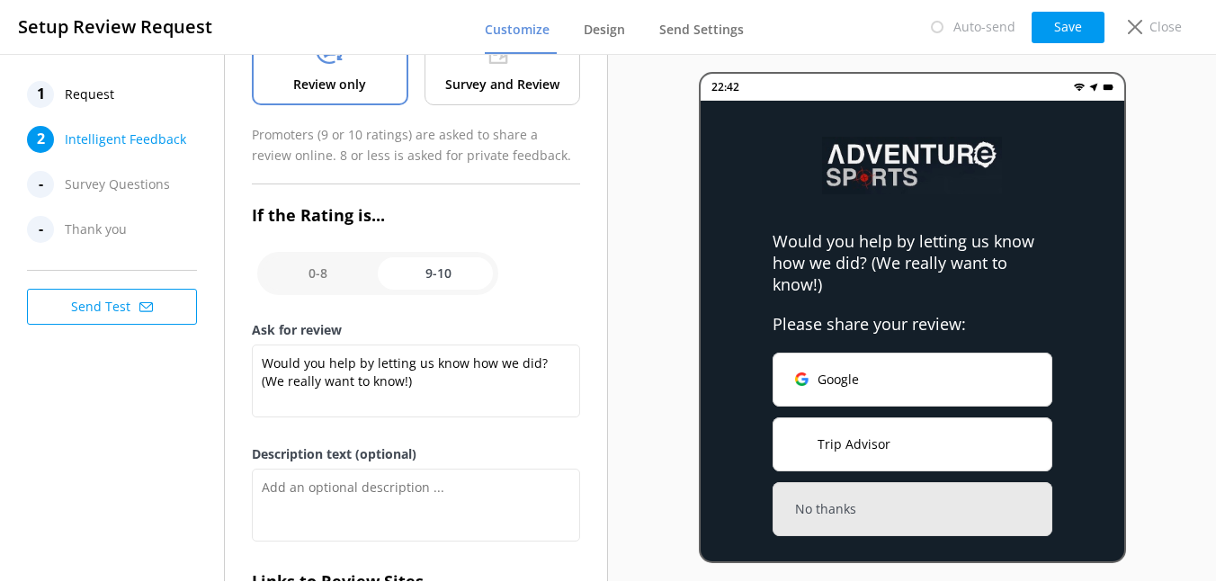
scroll to position [327, 0]
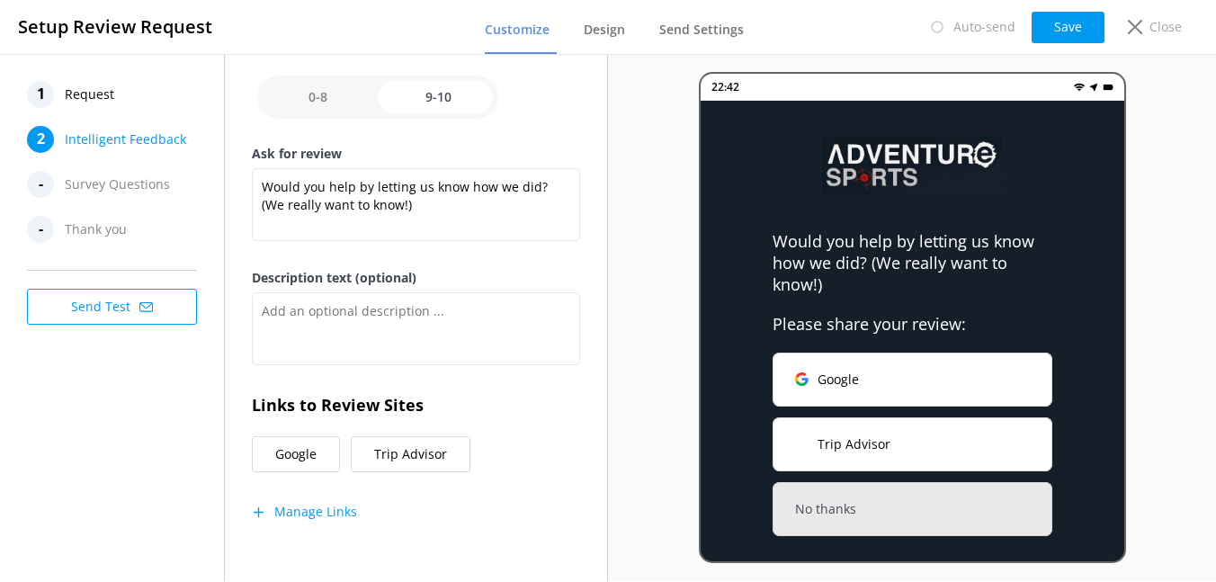
click at [289, 514] on button "Manage Links" at bounding box center [304, 512] width 105 height 18
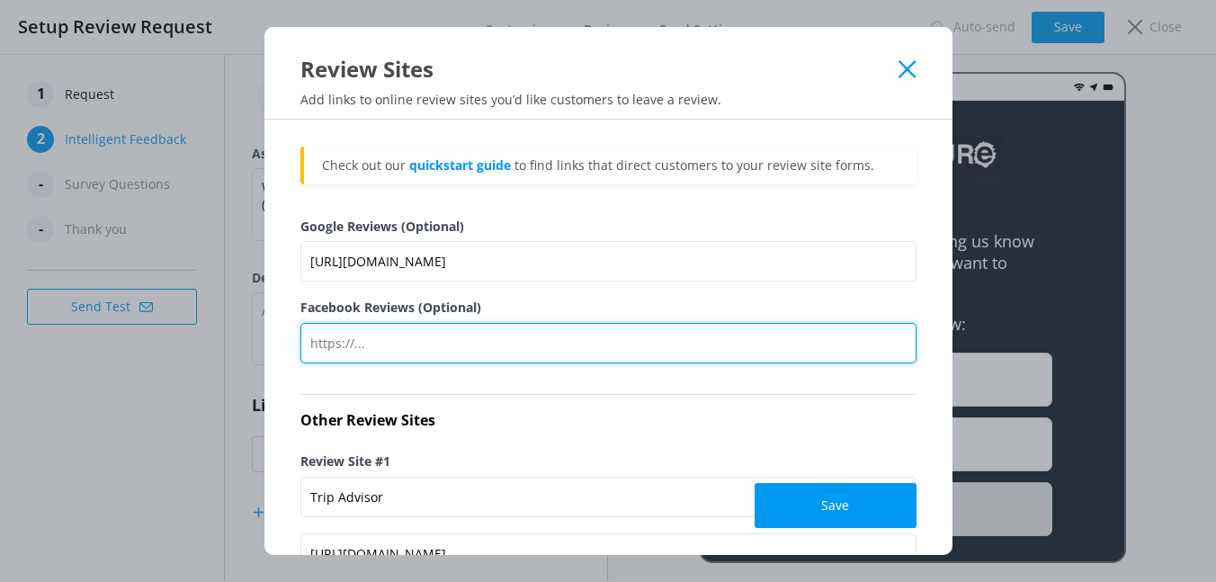
click at [529, 355] on input "Facebook Reviews (Optional)" at bounding box center [608, 343] width 616 height 40
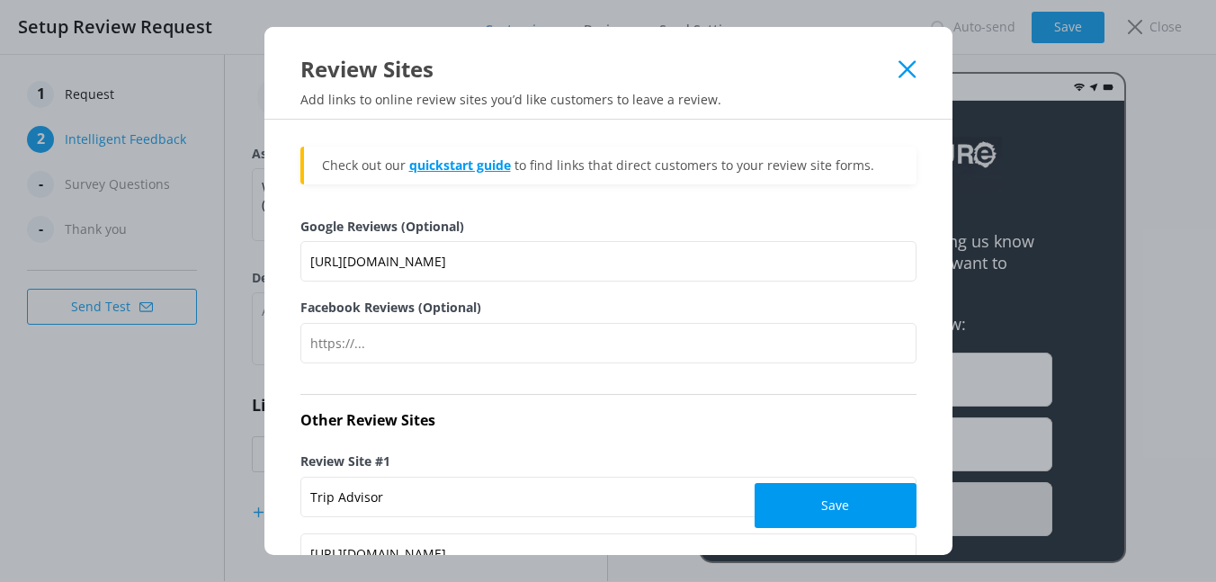
click at [454, 168] on link "quickstart guide" at bounding box center [460, 165] width 102 height 17
